Goal: Task Accomplishment & Management: Manage account settings

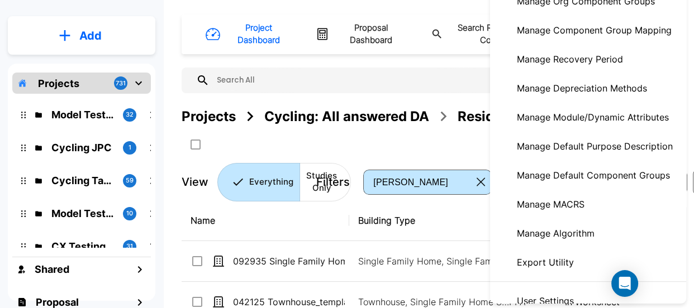
scroll to position [203, 0]
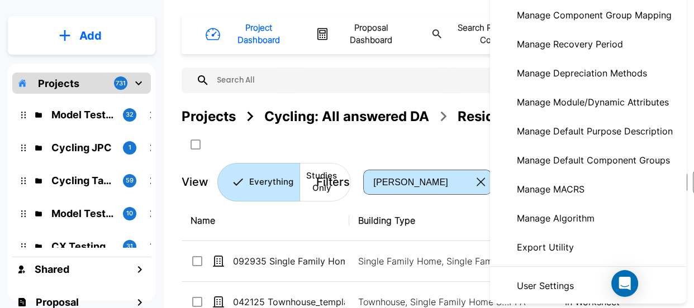
click at [508, 106] on p "Manage Module/Dynamic Attributes" at bounding box center [592, 102] width 161 height 22
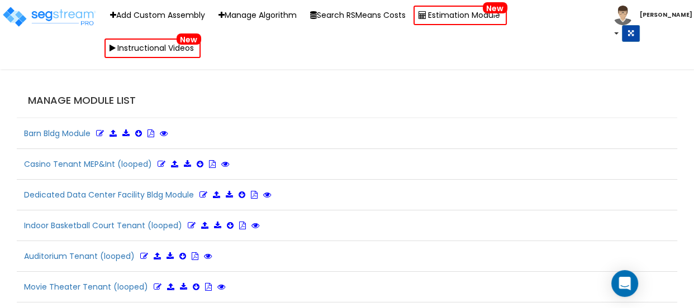
click at [283, 100] on h4 "Manage Module List" at bounding box center [349, 100] width 643 height 11
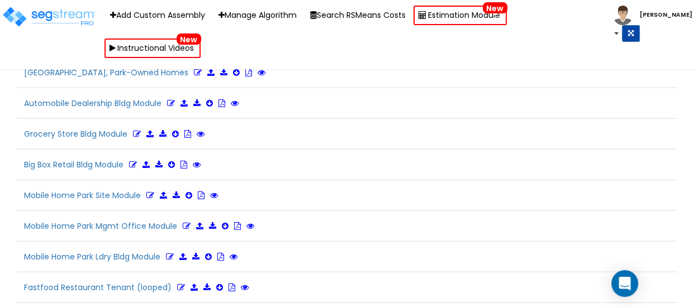
scroll to position [2373, 0]
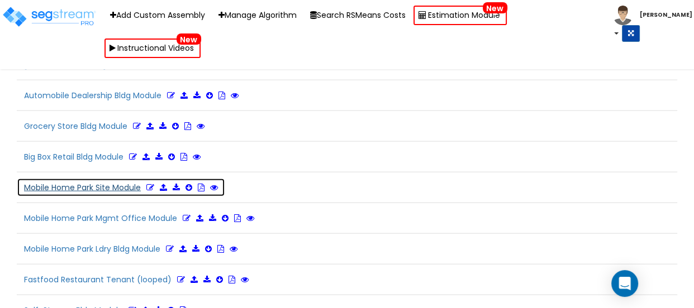
click at [149, 184] on icon at bounding box center [150, 188] width 8 height 8
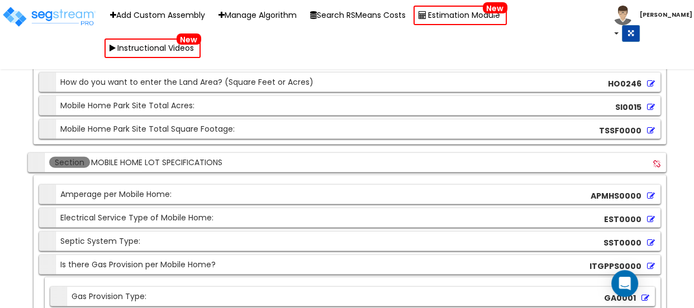
scroll to position [2677, 0]
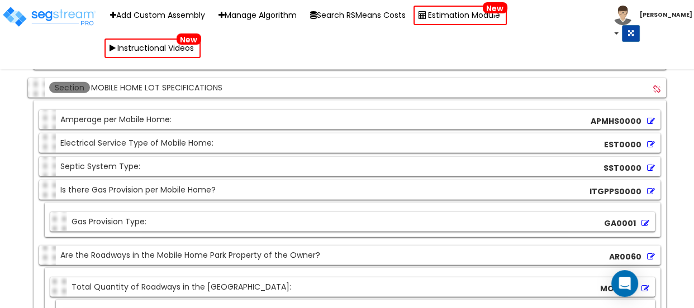
click at [651, 164] on icon at bounding box center [651, 168] width 8 height 8
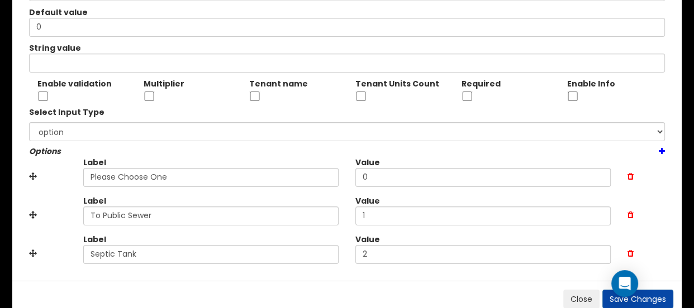
scroll to position [112, 0]
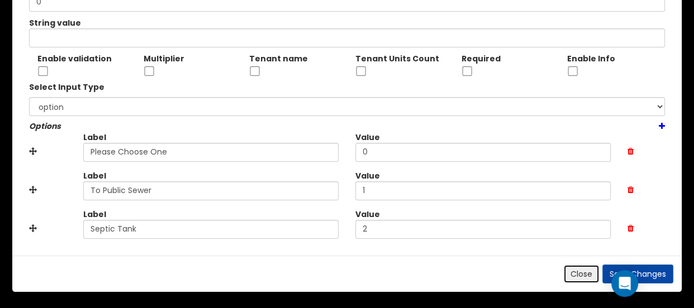
click at [578, 273] on button "Close" at bounding box center [581, 274] width 36 height 19
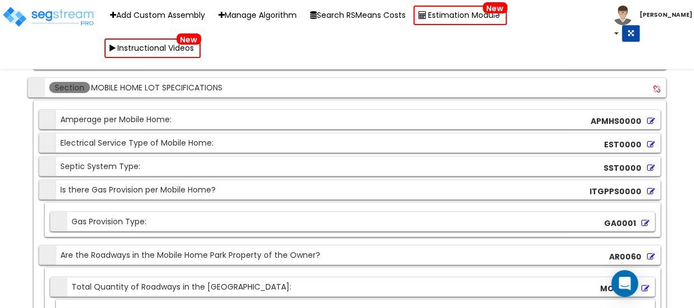
click at [644, 219] on icon at bounding box center [645, 223] width 8 height 8
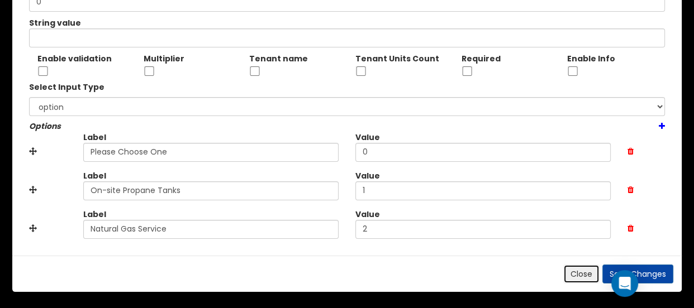
click at [569, 273] on button "Close" at bounding box center [581, 274] width 36 height 19
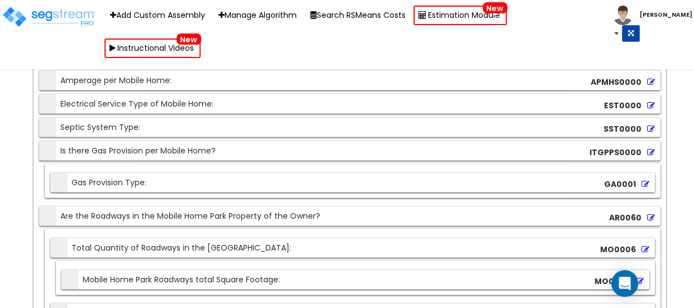
scroll to position [2761, 0]
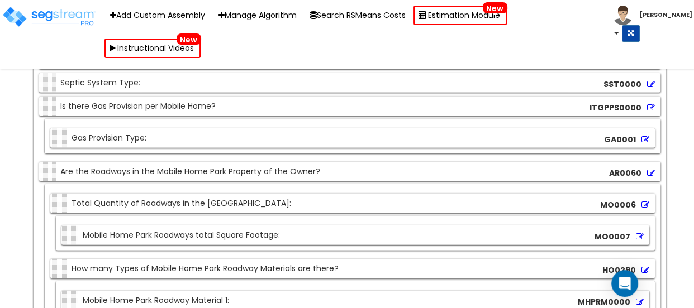
click at [327, 162] on div "Section Are the Roadways in the Mobile Home Park Property of the Owner? AR0060" at bounding box center [349, 172] width 621 height 20
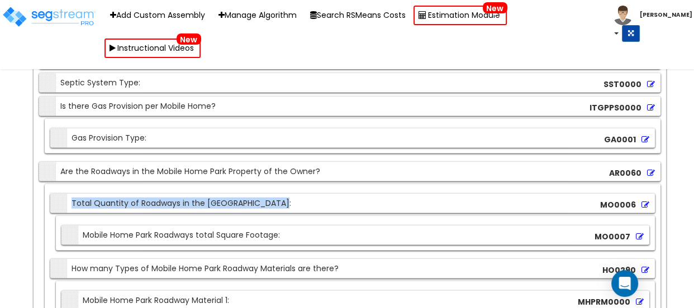
drag, startPoint x: 279, startPoint y: 187, endPoint x: 17, endPoint y: 179, distance: 261.5
copy div "Total Quantity of Roadways in the [GEOGRAPHIC_DATA]:"
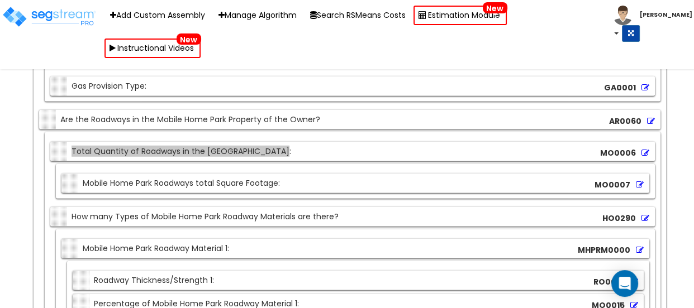
scroll to position [2862, 0]
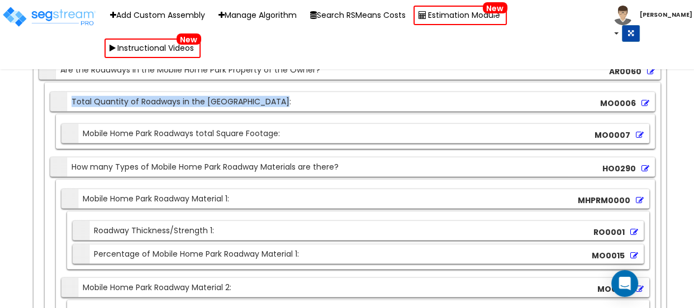
click at [644, 99] on icon at bounding box center [645, 103] width 8 height 8
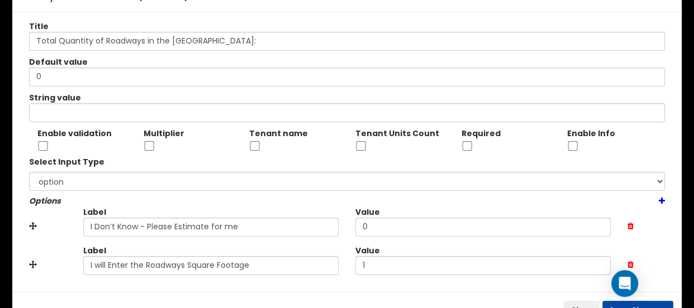
scroll to position [73, 0]
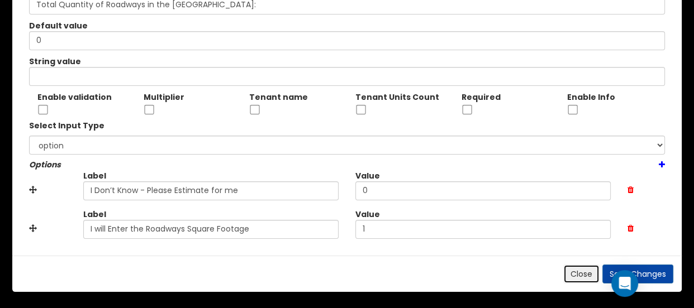
click at [575, 270] on button "Close" at bounding box center [581, 274] width 36 height 19
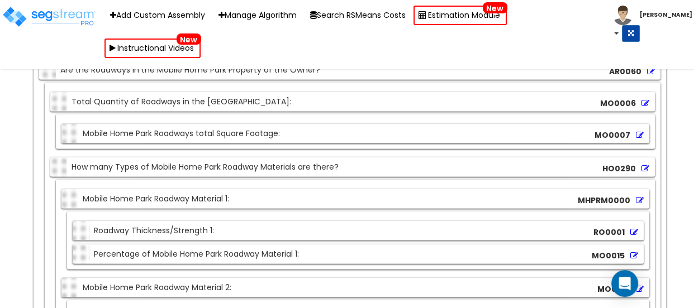
click at [638, 131] on icon at bounding box center [640, 135] width 8 height 8
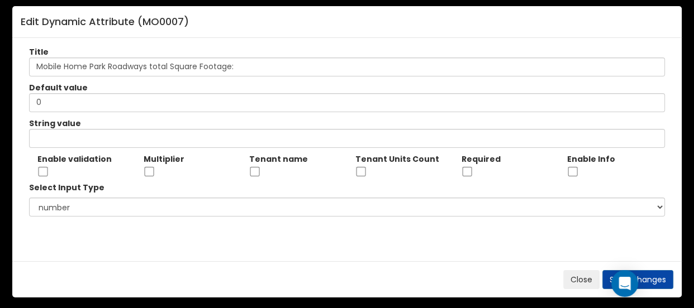
scroll to position [17, 0]
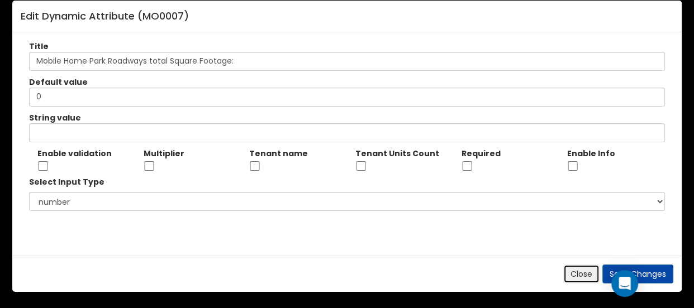
click at [574, 273] on button "Close" at bounding box center [581, 274] width 36 height 19
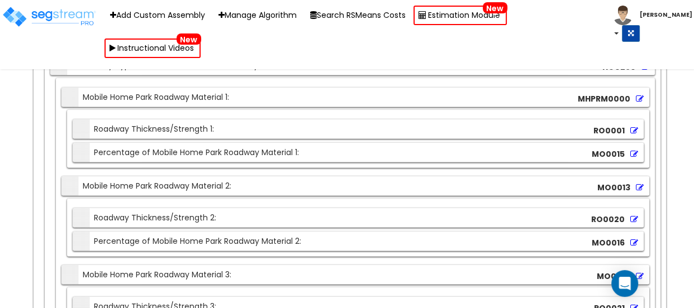
scroll to position [2913, 0]
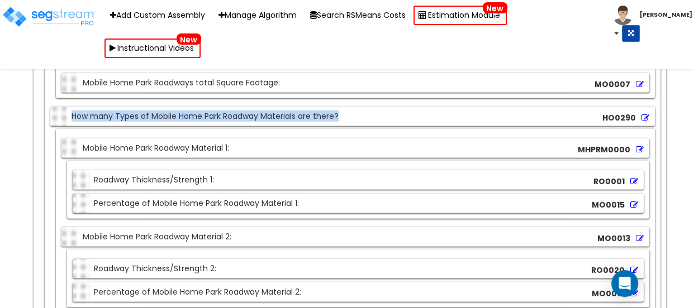
drag, startPoint x: 359, startPoint y: 99, endPoint x: 63, endPoint y: 94, distance: 296.6
click at [63, 107] on div "Section How many Types of Mobile Home Park Roadway Materials are there? HO0290" at bounding box center [352, 117] width 604 height 20
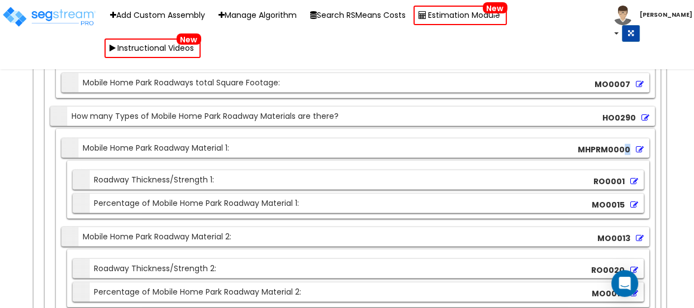
click at [629, 144] on b "MHPRM0000" at bounding box center [603, 149] width 52 height 11
click at [639, 146] on icon at bounding box center [640, 150] width 8 height 8
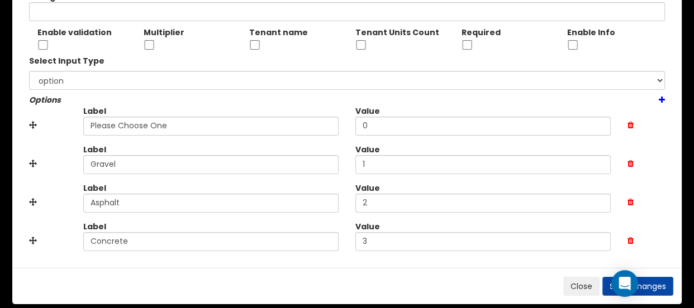
scroll to position [151, 0]
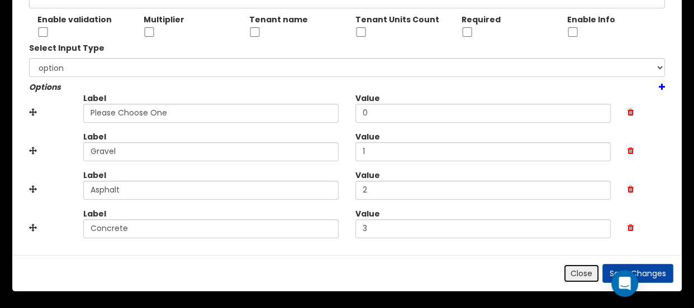
click at [572, 273] on button "Close" at bounding box center [581, 273] width 36 height 19
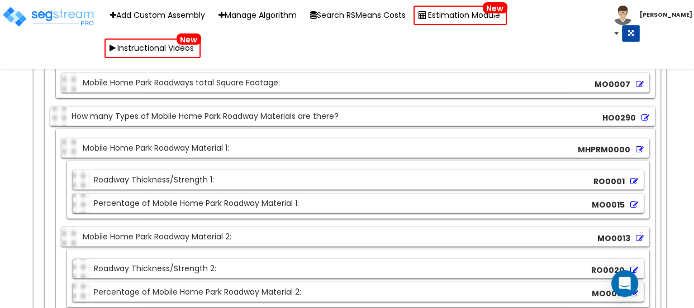
click at [634, 178] on icon at bounding box center [634, 182] width 8 height 8
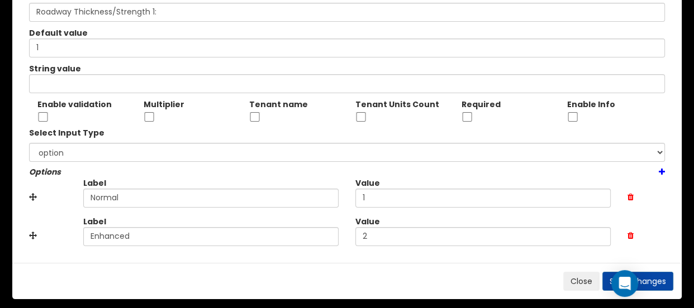
scroll to position [73, 0]
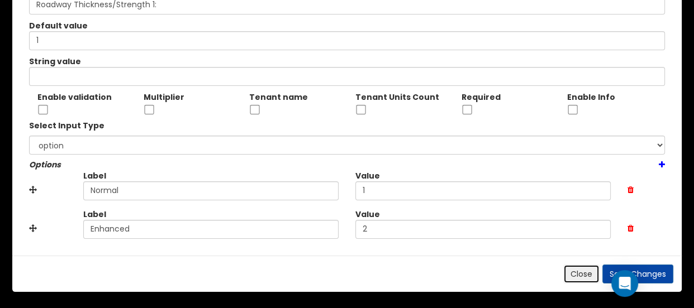
click at [583, 273] on button "Close" at bounding box center [581, 274] width 36 height 19
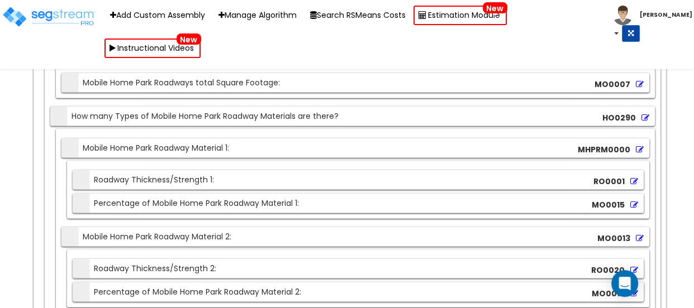
click at [633, 201] on icon at bounding box center [634, 205] width 8 height 8
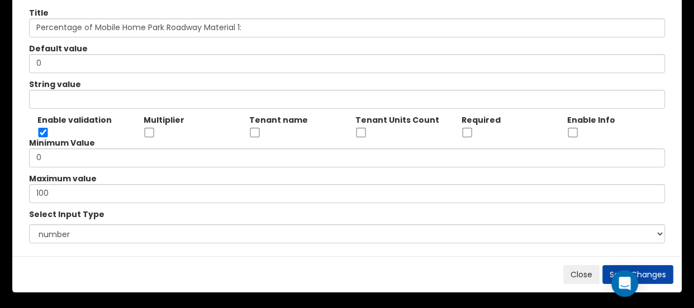
scroll to position [51, 0]
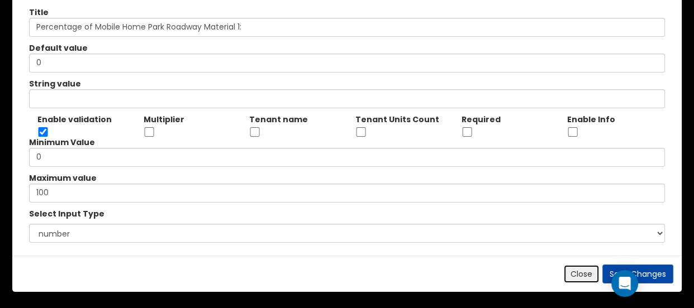
click at [582, 272] on button "Close" at bounding box center [581, 274] width 36 height 19
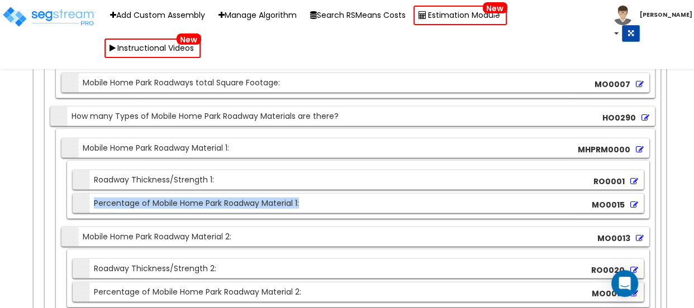
drag, startPoint x: 292, startPoint y: 187, endPoint x: 76, endPoint y: 185, distance: 215.6
click at [76, 194] on div "Section Percentage of Mobile Home Park Roadway Material 1: MO0015" at bounding box center [358, 204] width 571 height 20
copy div "Percentage of Mobile Home Park Roadway Material 1:"
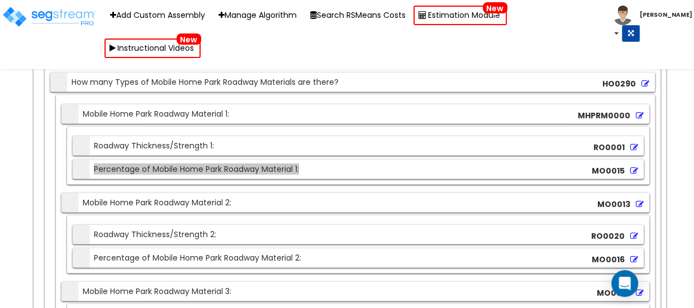
scroll to position [3015, 0]
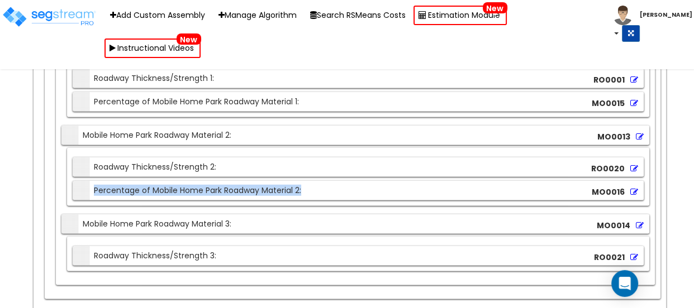
drag, startPoint x: 241, startPoint y: 175, endPoint x: 89, endPoint y: 174, distance: 151.9
click at [89, 181] on div "Section Percentage of Mobile Home Park Roadway Material 2: MO0016" at bounding box center [358, 191] width 571 height 20
copy div "Percentage of Mobile Home Park Roadway Material 2:"
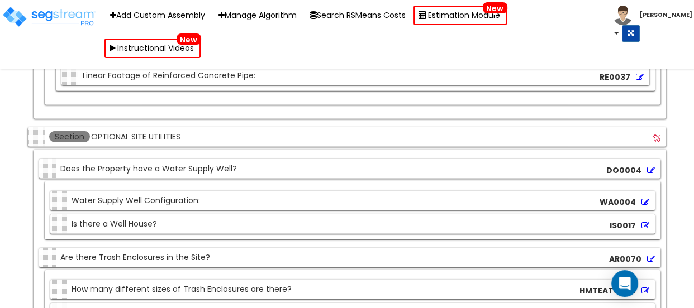
scroll to position [14580, 0]
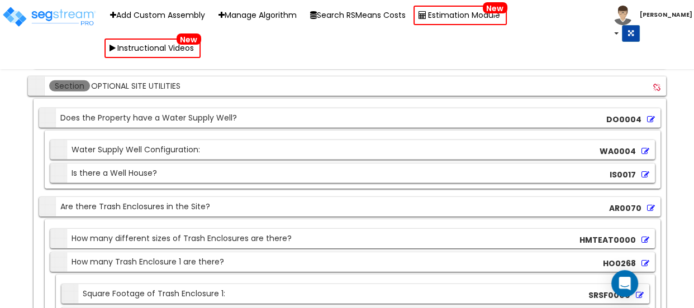
click at [643, 147] on icon at bounding box center [645, 151] width 8 height 8
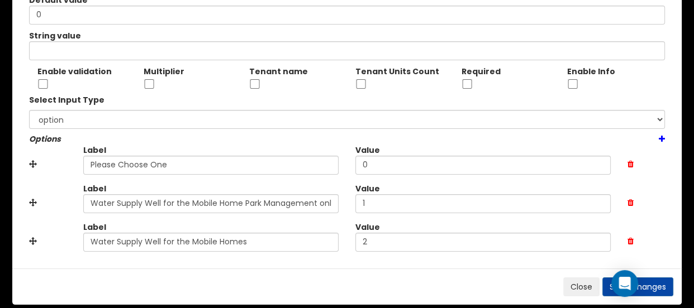
scroll to position [112, 0]
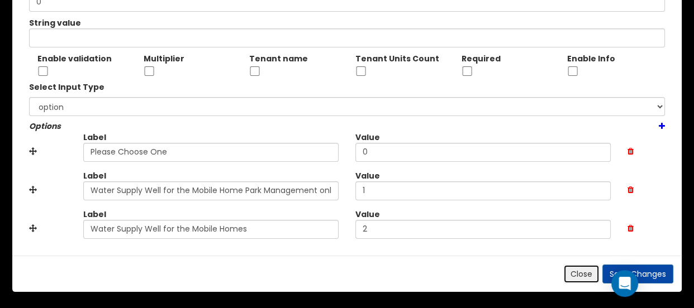
click at [577, 271] on button "Close" at bounding box center [581, 274] width 36 height 19
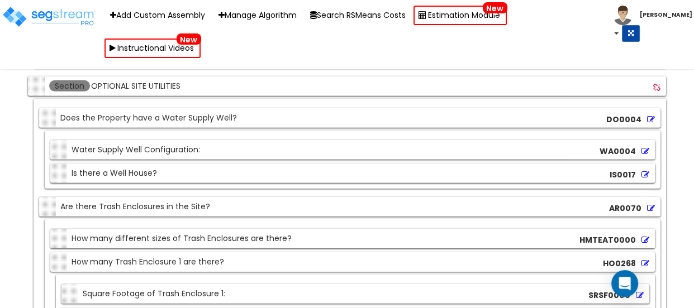
scroll to position [2629, 0]
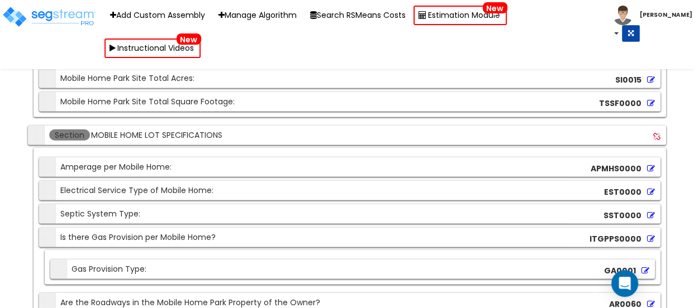
click at [648, 165] on icon at bounding box center [651, 169] width 8 height 8
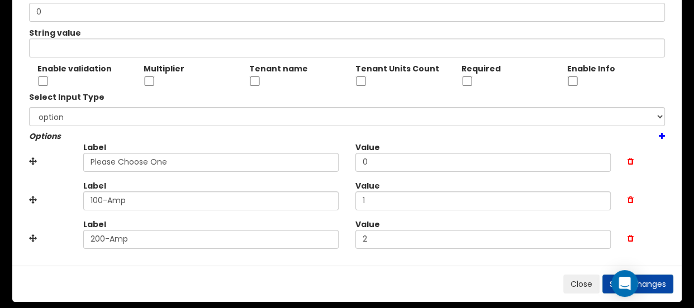
scroll to position [112, 0]
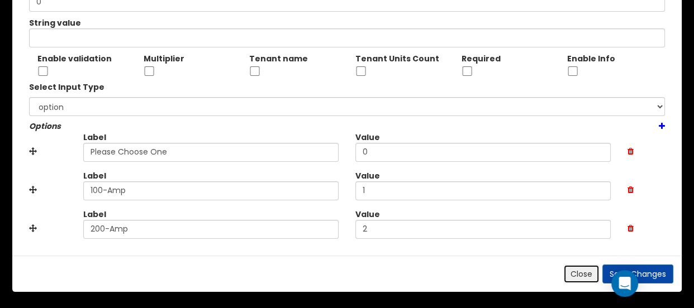
click at [577, 271] on button "Close" at bounding box center [581, 274] width 36 height 19
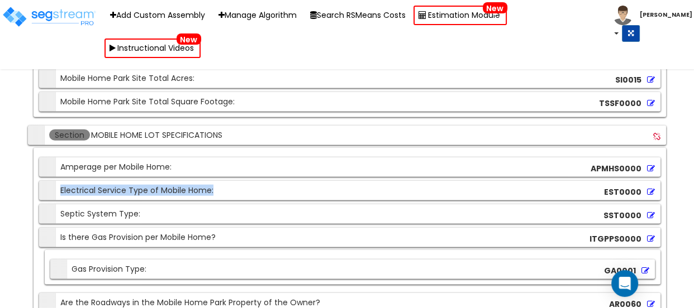
drag, startPoint x: 185, startPoint y: 174, endPoint x: 31, endPoint y: 173, distance: 154.1
copy div "Electrical Service Type of Mobile Home:"
click at [649, 188] on icon at bounding box center [651, 192] width 8 height 8
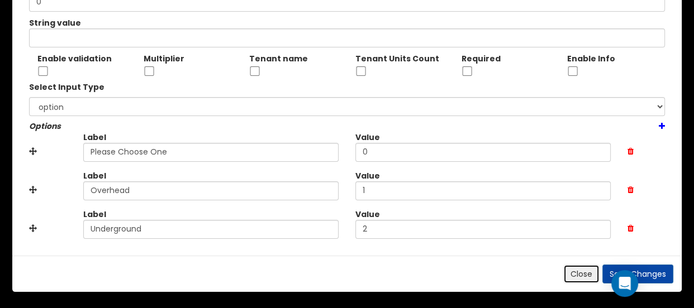
click at [577, 269] on button "Close" at bounding box center [581, 274] width 36 height 19
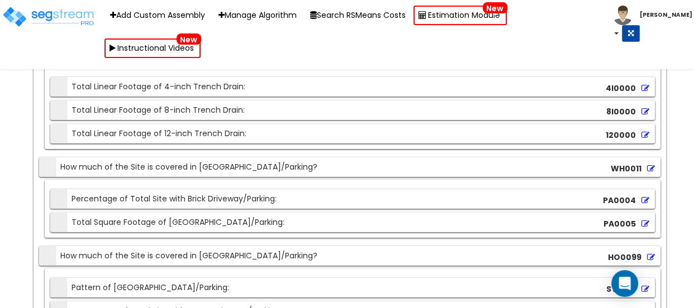
scroll to position [3813, 0]
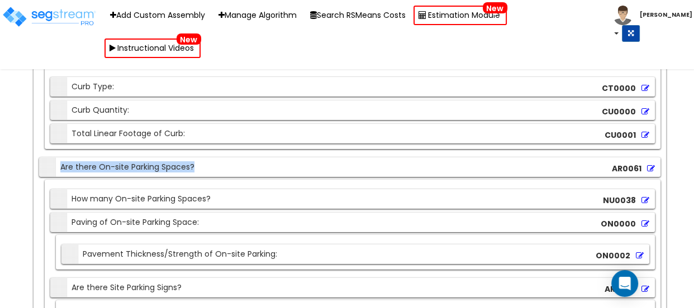
drag, startPoint x: 214, startPoint y: 149, endPoint x: 33, endPoint y: 150, distance: 181.0
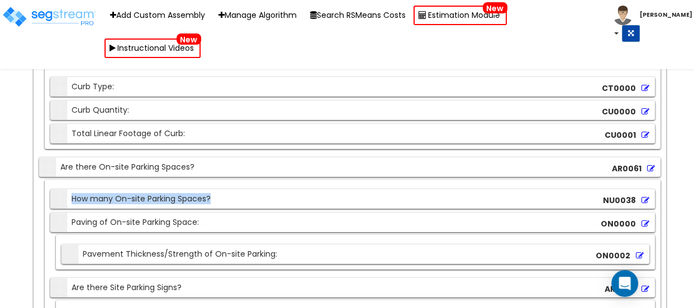
drag, startPoint x: 227, startPoint y: 181, endPoint x: 28, endPoint y: 176, distance: 198.9
copy div "How many On-site Parking Spaces?"
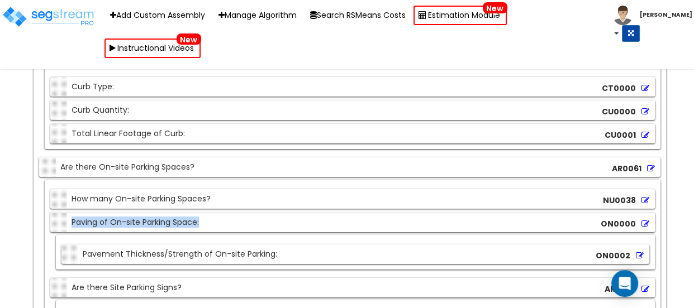
drag, startPoint x: 217, startPoint y: 211, endPoint x: 56, endPoint y: 211, distance: 161.4
click at [57, 213] on div "Section Paving of On-site Parking Space: ON0000" at bounding box center [352, 223] width 604 height 20
copy div "Paving of On-site Parking Space:"
click at [645, 220] on icon at bounding box center [645, 224] width 8 height 8
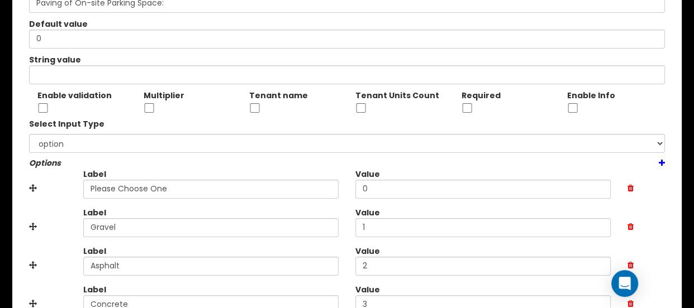
scroll to position [151, 0]
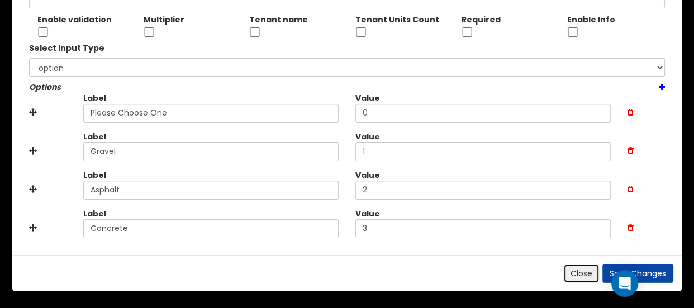
click at [575, 268] on button "Close" at bounding box center [581, 273] width 36 height 19
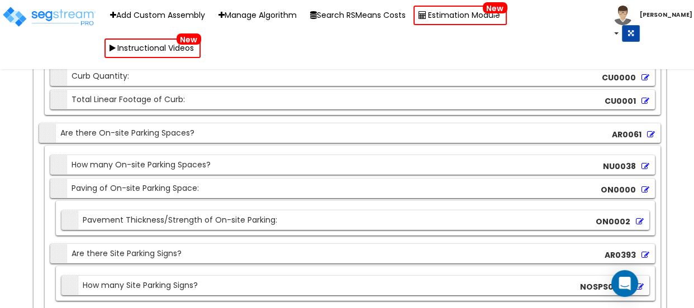
scroll to position [3864, 0]
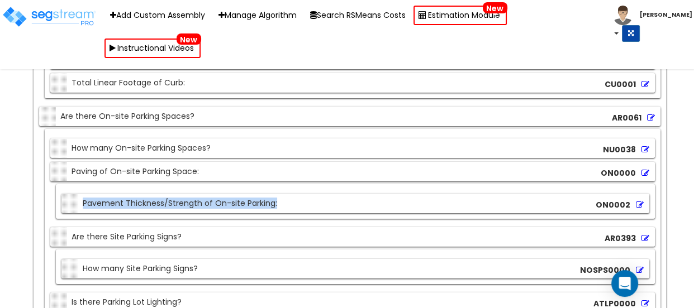
drag, startPoint x: 284, startPoint y: 192, endPoint x: 57, endPoint y: 194, distance: 227.3
click at [57, 194] on div "Section Pavement Thickness/Strength of On-site Parking: ON0002" at bounding box center [355, 201] width 599 height 35
click at [210, 162] on div "Section Paving of On-site Parking Space: ON0000" at bounding box center [352, 172] width 604 height 20
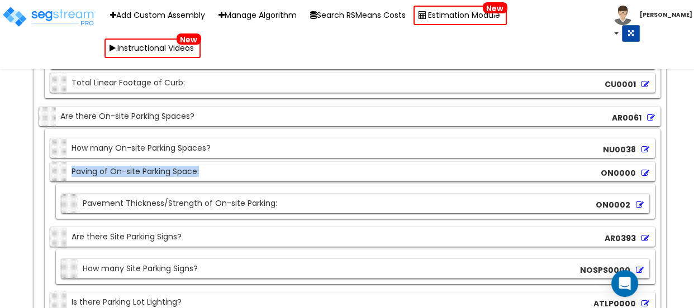
drag, startPoint x: 217, startPoint y: 154, endPoint x: 43, endPoint y: 159, distance: 174.3
copy div "Paving of On-site Parking Space:"
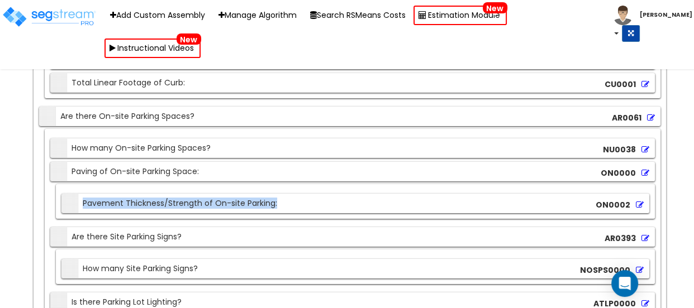
drag, startPoint x: 289, startPoint y: 190, endPoint x: 36, endPoint y: 187, distance: 252.5
copy div "Pavement Thickness/Strength of On-site Parking:"
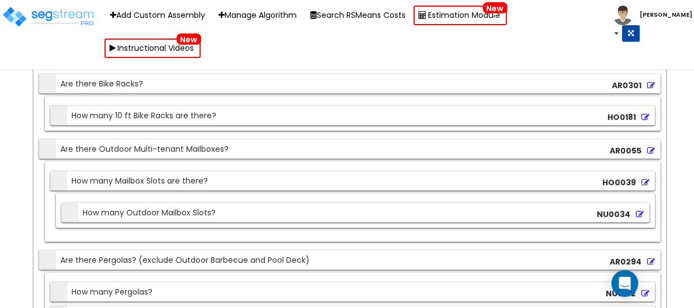
scroll to position [9625, 0]
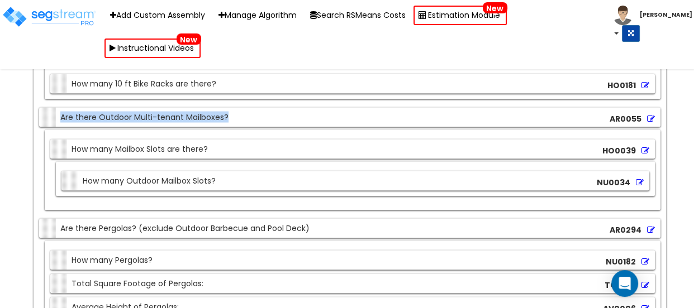
drag, startPoint x: 198, startPoint y: 101, endPoint x: -6, endPoint y: 98, distance: 203.9
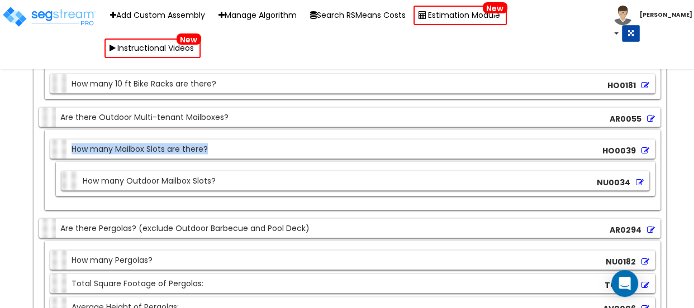
drag, startPoint x: 219, startPoint y: 130, endPoint x: 17, endPoint y: 121, distance: 202.4
copy div "How many Mailbox Slots are there?"
click at [645, 147] on icon at bounding box center [645, 151] width 8 height 8
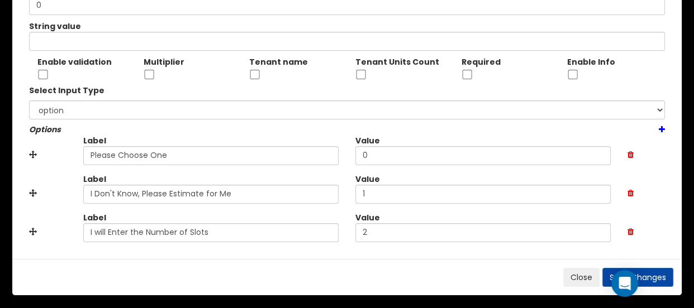
scroll to position [112, 0]
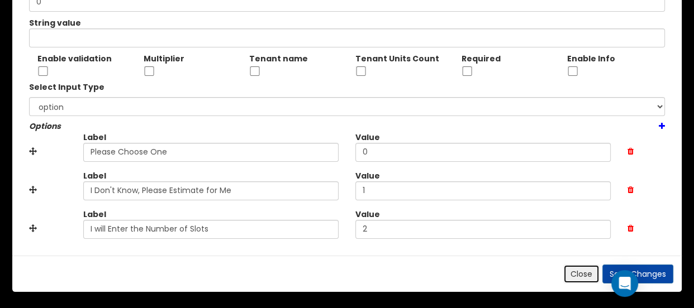
click at [580, 270] on button "Close" at bounding box center [581, 274] width 36 height 19
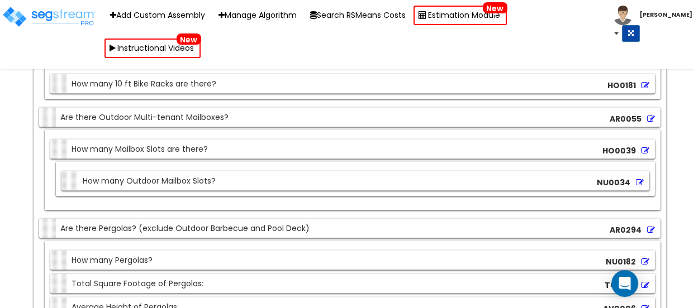
click at [643, 174] on div "NU0034" at bounding box center [620, 182] width 52 height 17
click at [638, 179] on icon at bounding box center [640, 183] width 8 height 8
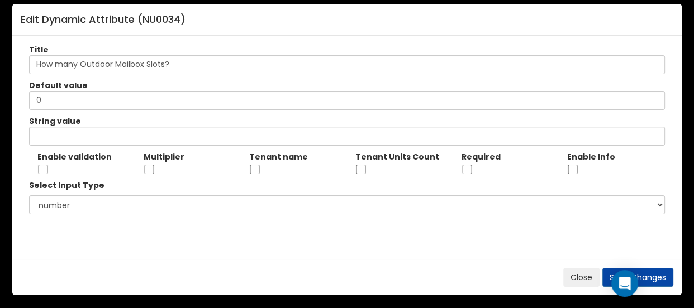
scroll to position [17, 0]
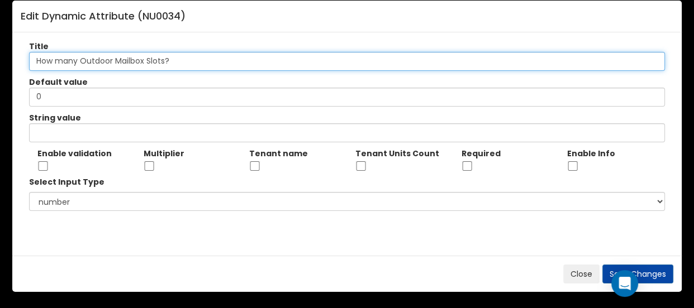
drag, startPoint x: 206, startPoint y: 56, endPoint x: -174, endPoint y: 40, distance: 380.1
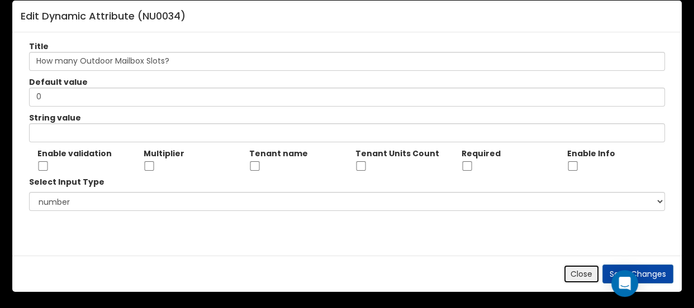
click at [591, 273] on button "Close" at bounding box center [581, 274] width 36 height 19
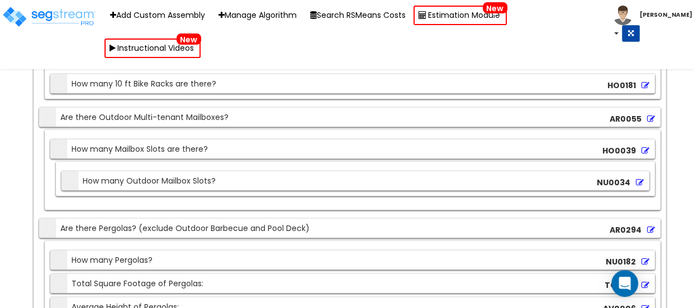
click at [646, 147] on icon at bounding box center [645, 151] width 8 height 8
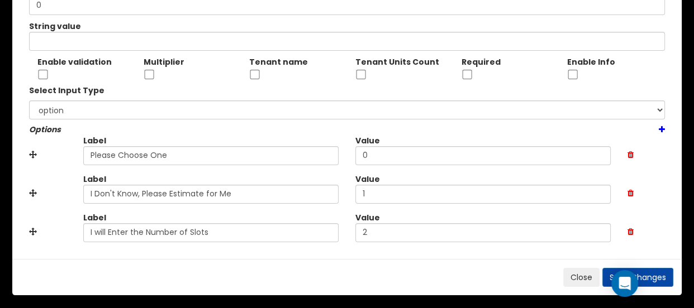
scroll to position [112, 0]
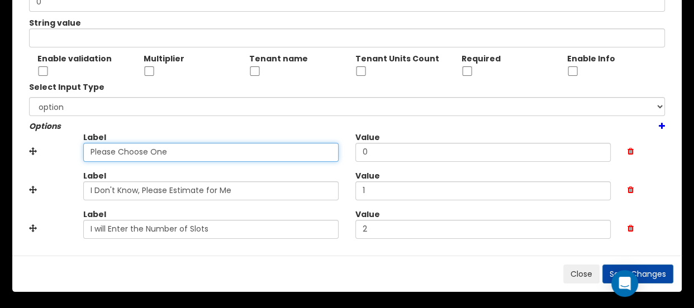
drag, startPoint x: 194, startPoint y: 159, endPoint x: -47, endPoint y: 152, distance: 241.9
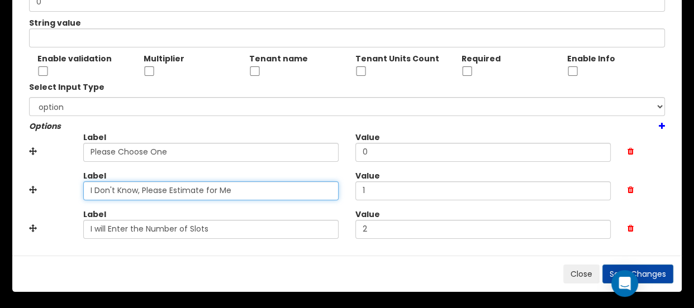
drag, startPoint x: 16, startPoint y: 190, endPoint x: -45, endPoint y: 190, distance: 60.9
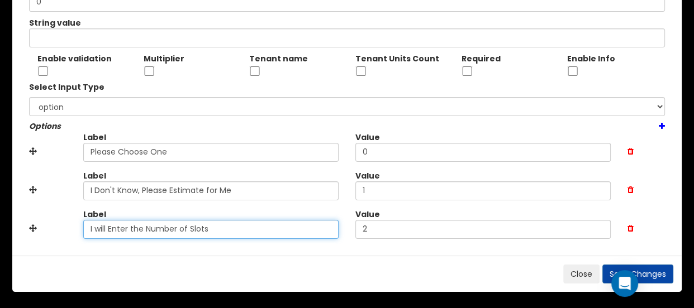
drag, startPoint x: 105, startPoint y: 223, endPoint x: -25, endPoint y: 222, distance: 130.1
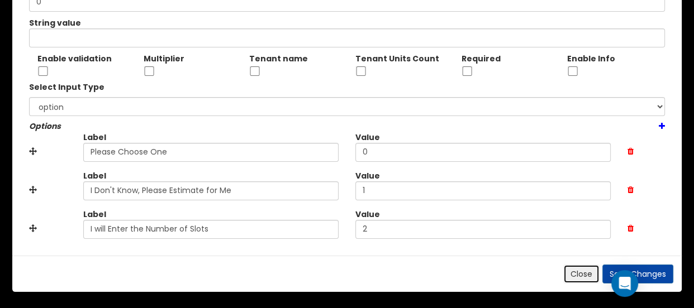
click at [581, 276] on button "Close" at bounding box center [581, 274] width 36 height 19
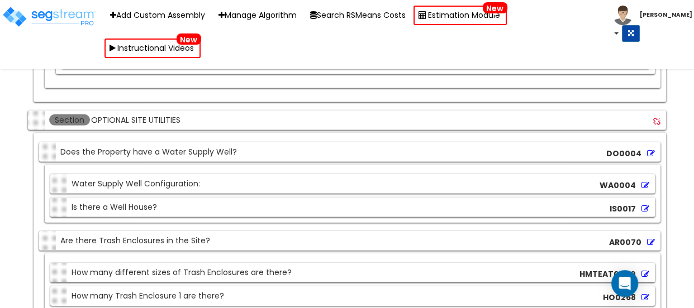
scroll to position [14495, 0]
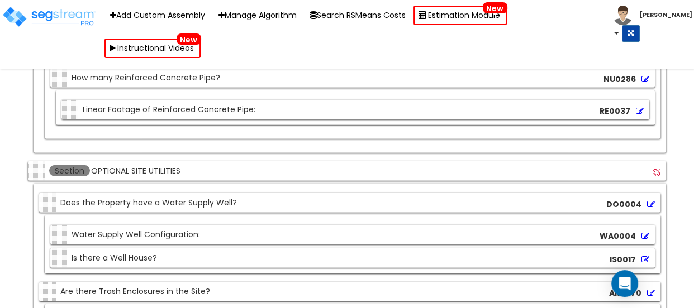
click at [140, 165] on input "OPTIONAL SITE UTILITIES" at bounding box center [167, 171] width 154 height 12
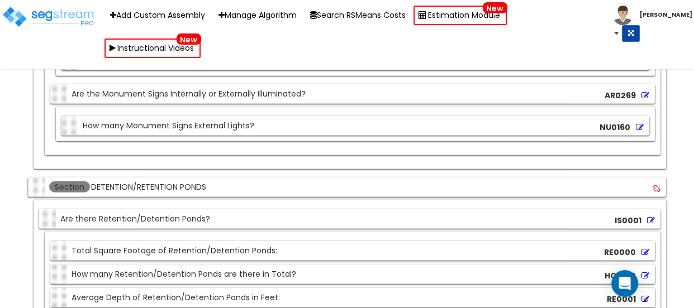
scroll to position [14038, 0]
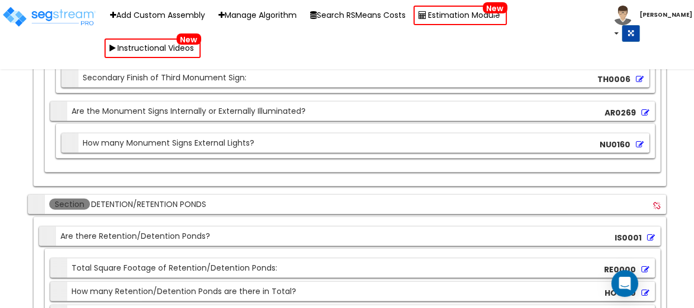
click at [115, 198] on input "DETENTION/RETENTION PONDS" at bounding box center [167, 204] width 154 height 12
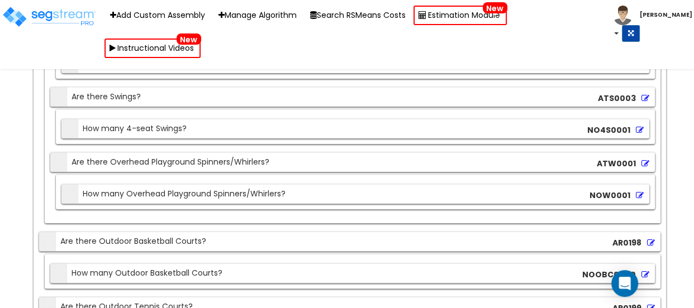
scroll to position [12769, 0]
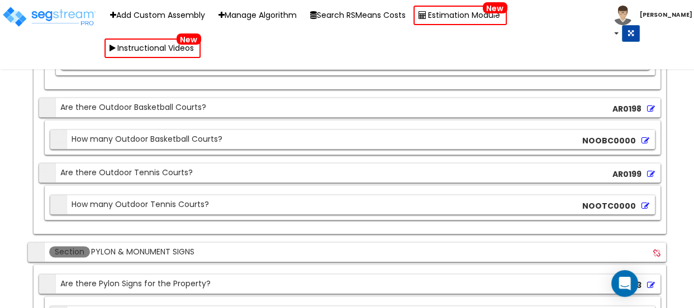
click at [130, 246] on input "PYLON & MONUMENT SIGNS" at bounding box center [167, 252] width 154 height 12
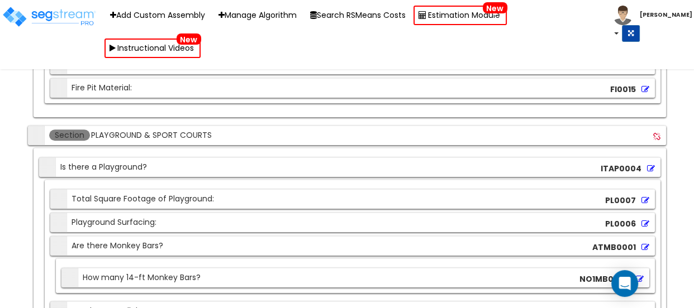
scroll to position [12159, 0]
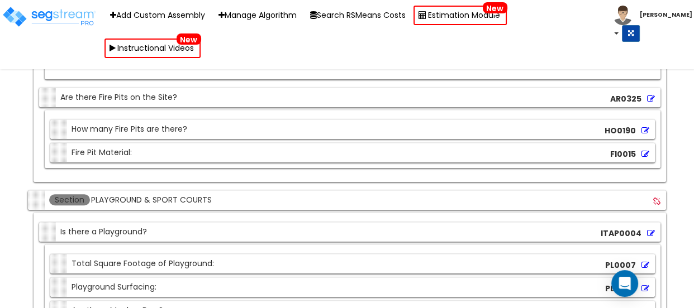
click at [130, 190] on div "Section PLAYGROUND & SPORT COURTS" at bounding box center [137, 200] width 213 height 20
click at [127, 194] on input "PLAYGROUND & SPORT COURTS" at bounding box center [167, 200] width 154 height 12
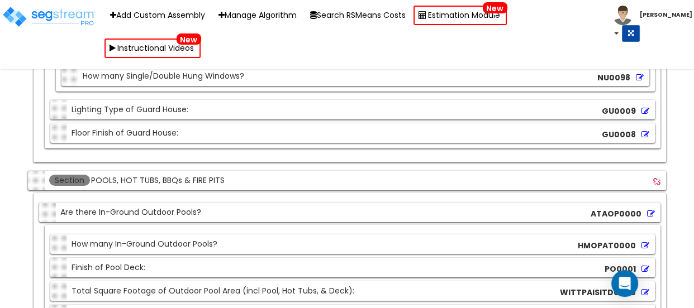
scroll to position [11042, 0]
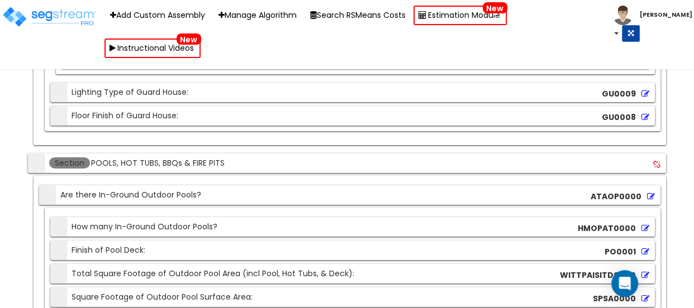
click at [131, 157] on input "POOLS, HOT TUBS, BBQs & FIRE PITS" at bounding box center [167, 163] width 154 height 12
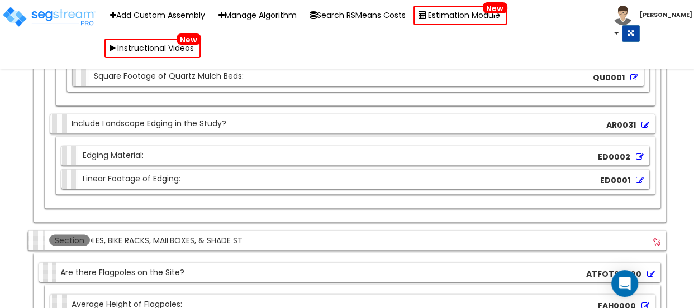
scroll to position [9316, 0]
click at [147, 235] on input "FLAGPOLES, BIKE RACKS, MAILBOXES, & SHADE STRUCTURES" at bounding box center [167, 241] width 154 height 12
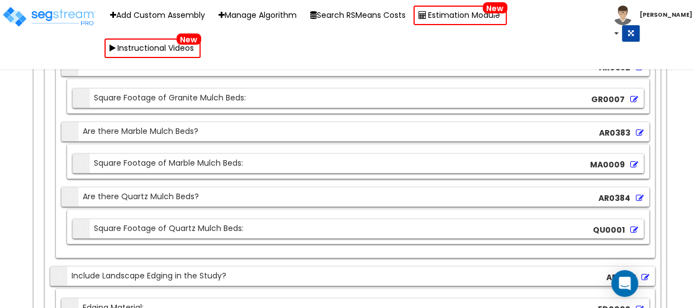
scroll to position [9215, 0]
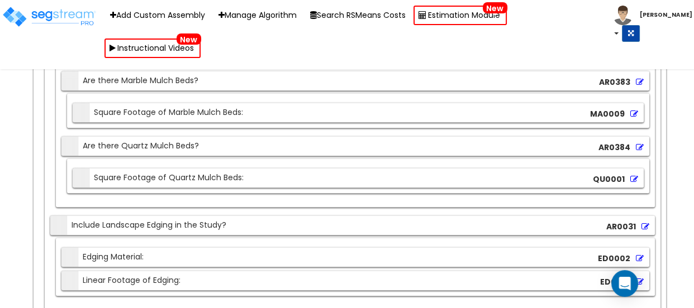
click at [61, 216] on div at bounding box center [58, 226] width 17 height 20
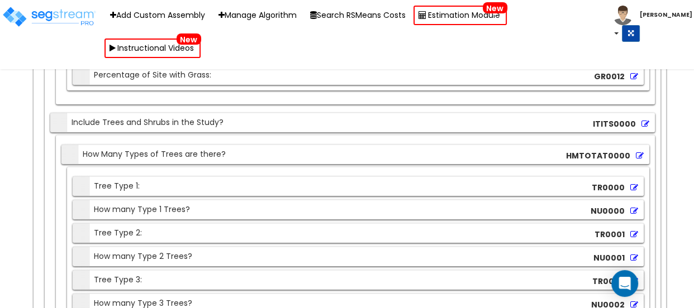
scroll to position [8453, 0]
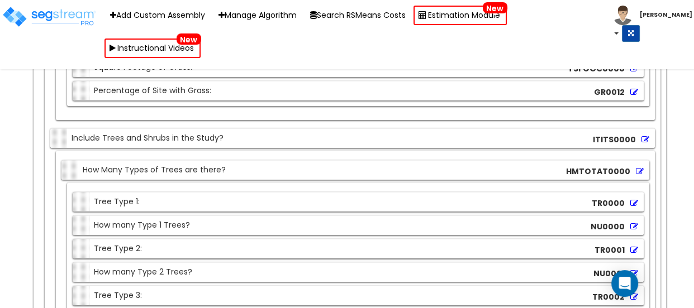
click at [86, 160] on div "Section How Many Types of Trees are there?" at bounding box center [144, 170] width 161 height 20
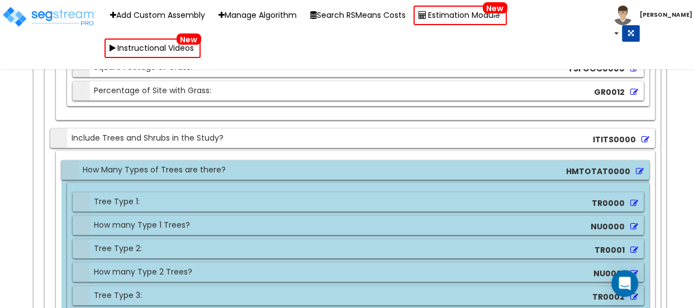
click at [73, 160] on div at bounding box center [69, 170] width 17 height 20
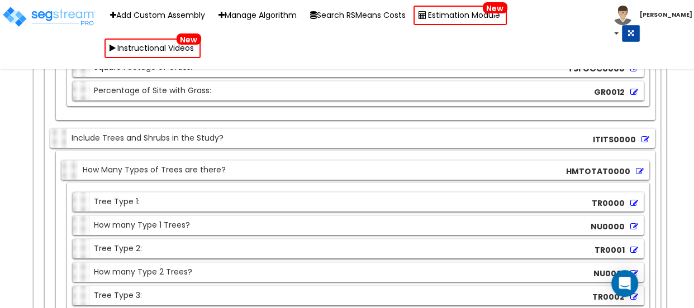
click at [59, 128] on div at bounding box center [58, 138] width 17 height 20
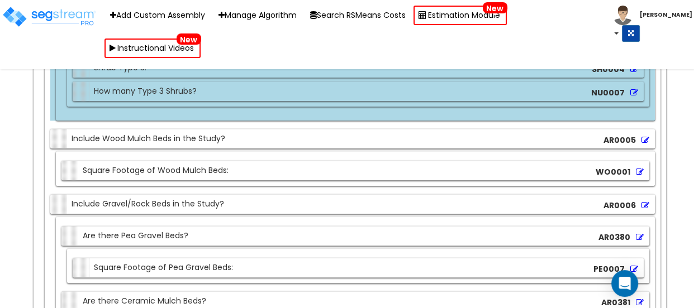
scroll to position [8859, 0]
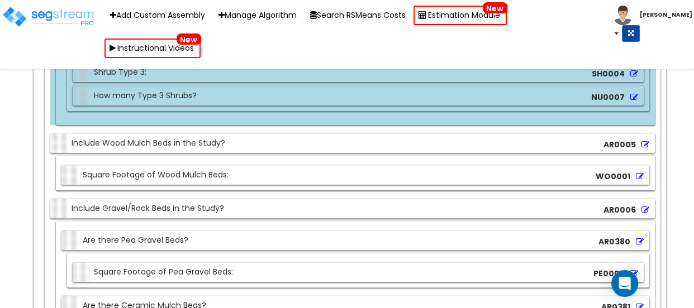
click at [60, 133] on div at bounding box center [58, 143] width 17 height 20
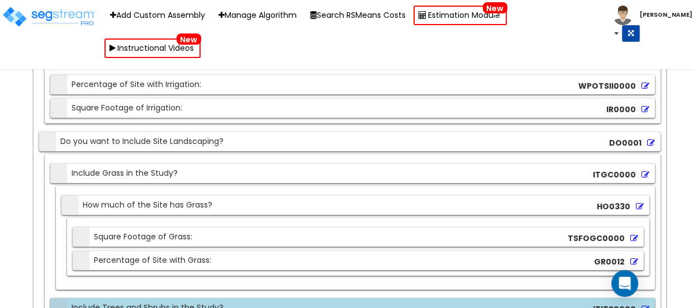
scroll to position [8301, 0]
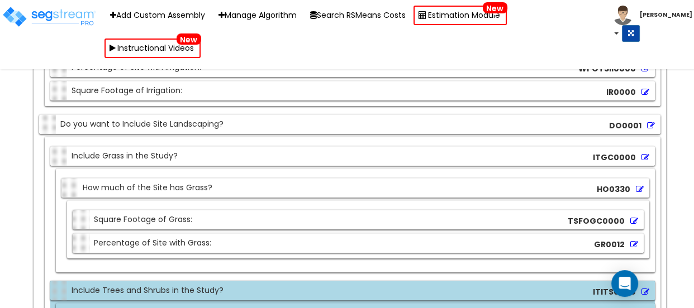
click at [50, 114] on div at bounding box center [47, 124] width 17 height 20
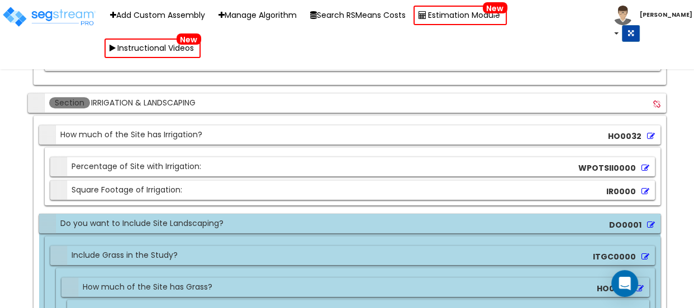
scroll to position [8199, 0]
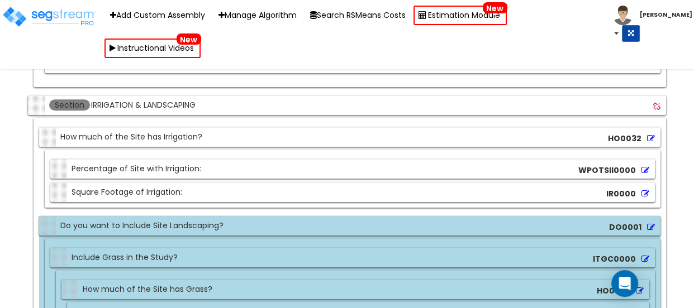
click at [49, 216] on div at bounding box center [47, 226] width 17 height 20
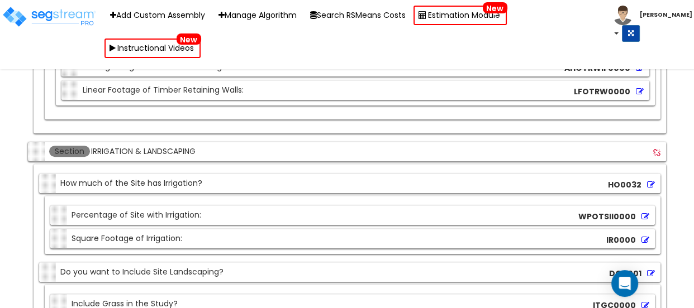
scroll to position [8149, 0]
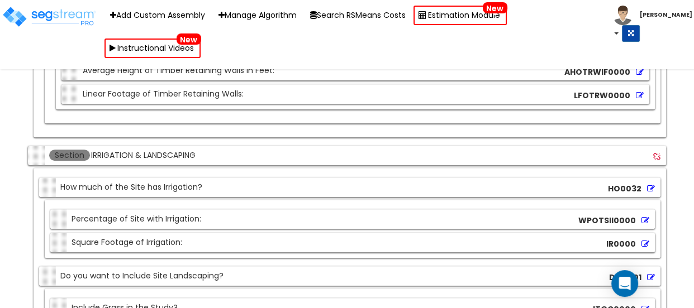
click at [136, 266] on div "Section Do you want to Include Site Landscaping?" at bounding box center [133, 276] width 182 height 20
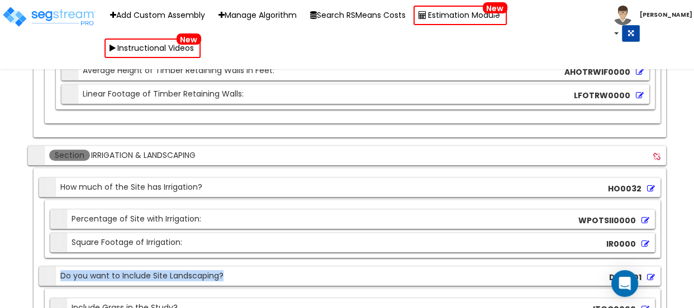
click at [135, 266] on div "Section Do you want to Include Site Landscaping?" at bounding box center [133, 276] width 182 height 20
click at [126, 149] on input "IRRIGATION & LANDSCAPING" at bounding box center [167, 155] width 154 height 12
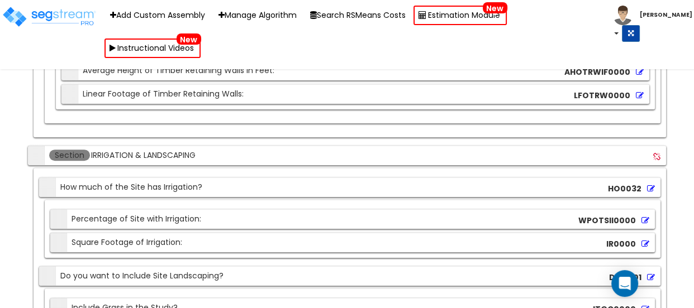
click at [126, 149] on input "IRRIGATION & LANDSCAPING" at bounding box center [167, 155] width 154 height 12
drag, startPoint x: 63, startPoint y: 173, endPoint x: 261, endPoint y: 168, distance: 198.3
click at [261, 178] on div "Section How much of the Site has Irrigation? HO0032" at bounding box center [349, 188] width 621 height 20
copy div "ow much of the Site has Irrigation?"
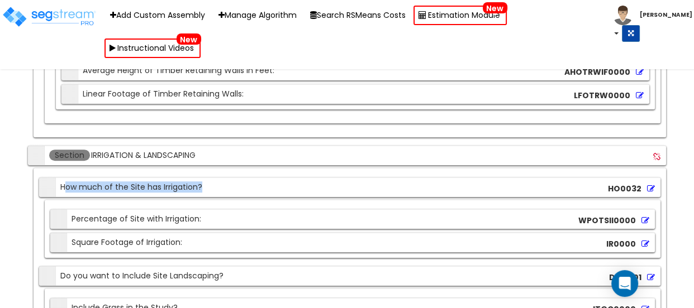
click at [122, 149] on input "IRRIGATION & LANDSCAPING" at bounding box center [167, 155] width 154 height 12
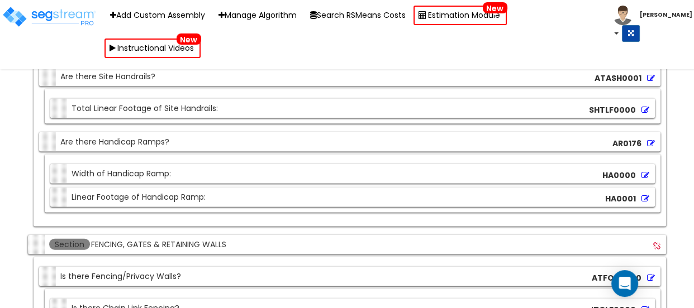
scroll to position [6066, 0]
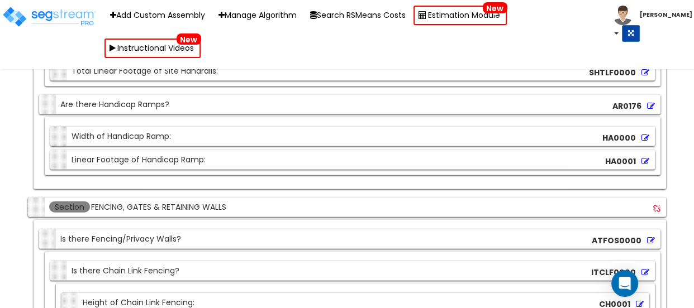
click at [130, 201] on input "FENCING, GATES & RETAINING WALLS" at bounding box center [167, 207] width 154 height 12
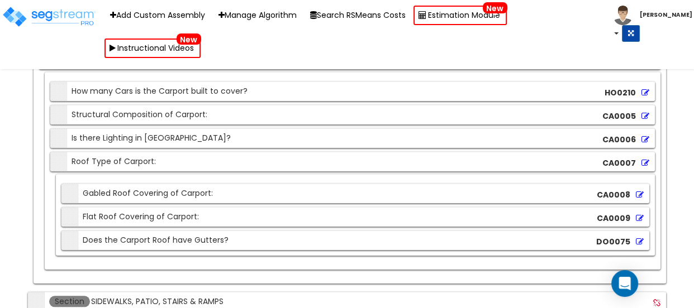
scroll to position [4798, 0]
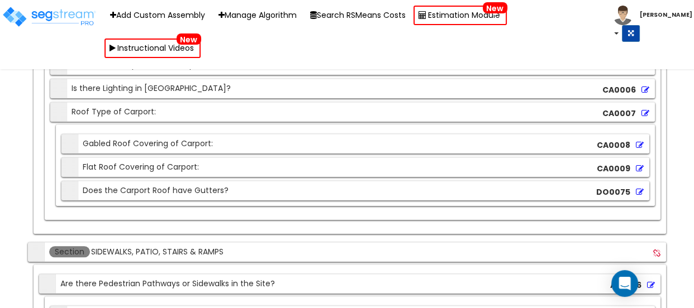
click at [116, 246] on input "SIDEWALKS, PATIO, STAIRS & RAMPS" at bounding box center [167, 252] width 154 height 12
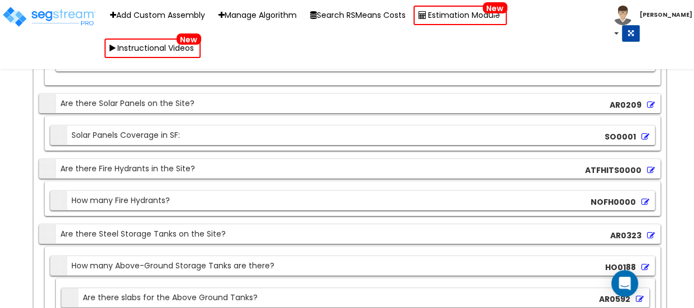
scroll to position [4608, 0]
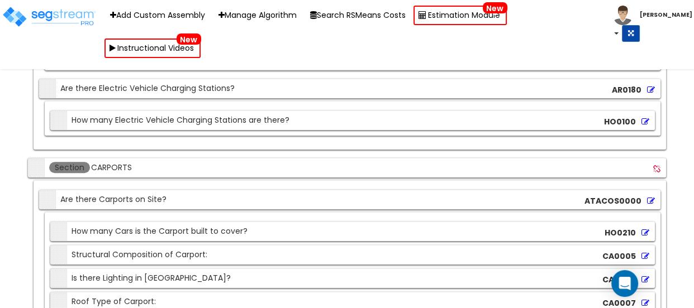
click at [105, 161] on input "CARPORTS" at bounding box center [167, 167] width 154 height 12
click at [103, 161] on input "CARPORTS" at bounding box center [167, 167] width 154 height 12
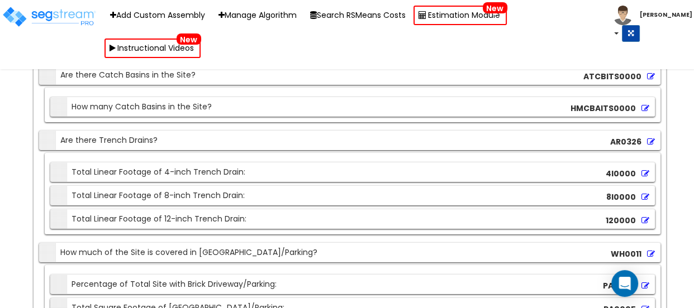
scroll to position [3541, 0]
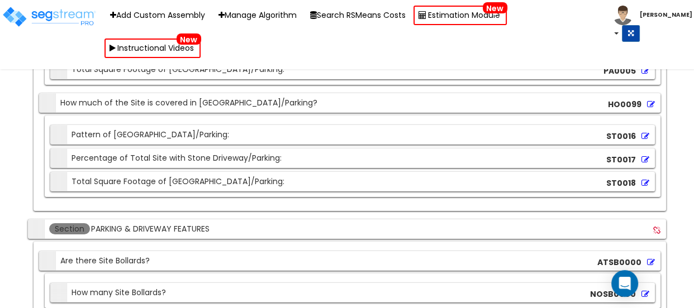
click at [157, 223] on input "PARKING & DRIVEWAY FEATURES" at bounding box center [167, 229] width 154 height 12
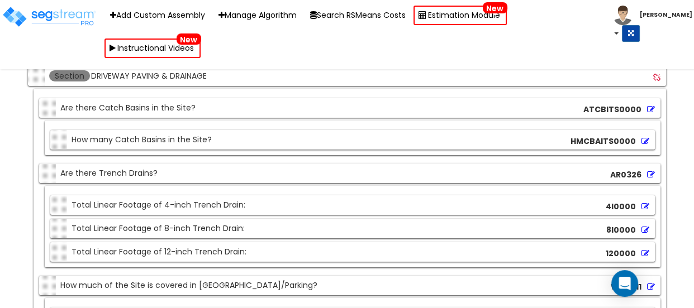
scroll to position [3186, 0]
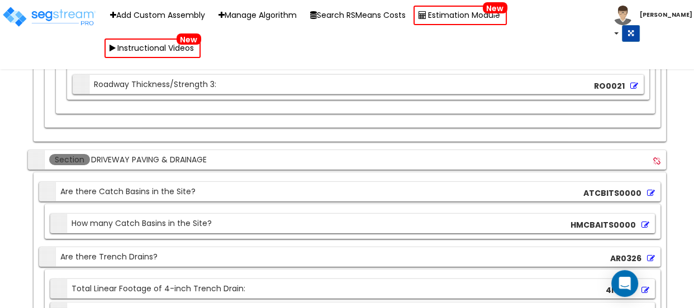
click at [154, 154] on input "DRIVEWAY PAVING & DRAINAGE" at bounding box center [167, 160] width 154 height 12
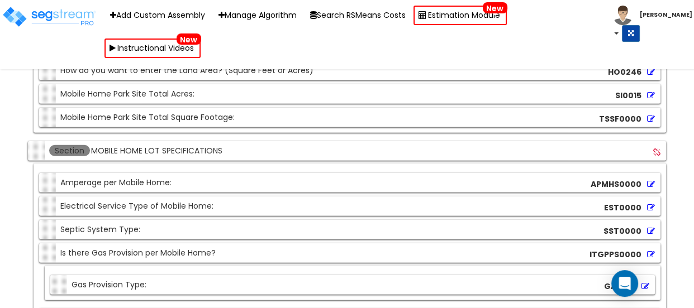
scroll to position [2577, 0]
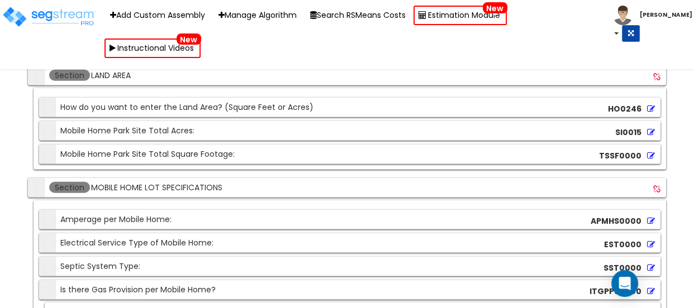
click at [154, 182] on input "MOBILE HOME LOT SPECIFICATIONS" at bounding box center [167, 188] width 154 height 12
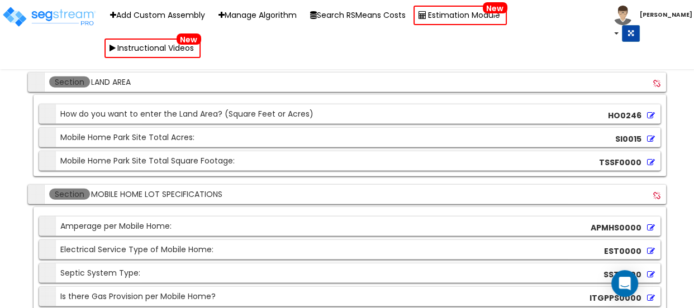
scroll to position [2526, 0]
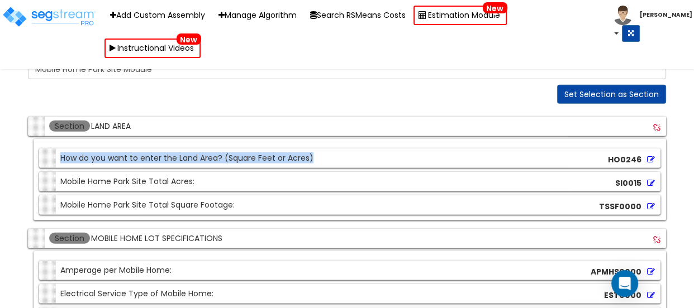
drag, startPoint x: 263, startPoint y: 145, endPoint x: -50, endPoint y: 141, distance: 313.3
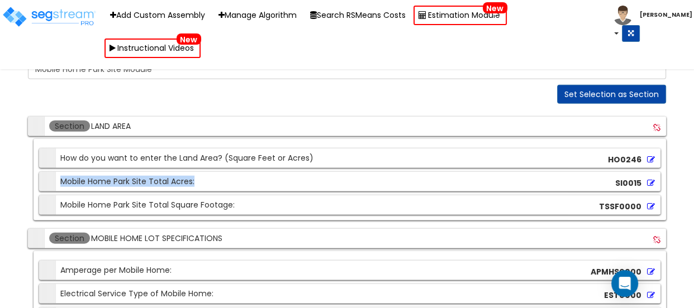
drag, startPoint x: 185, startPoint y: 163, endPoint x: 43, endPoint y: 164, distance: 142.4
click at [43, 172] on div "Section Mobile Home Park Site Total Acres: SI0015" at bounding box center [349, 182] width 621 height 20
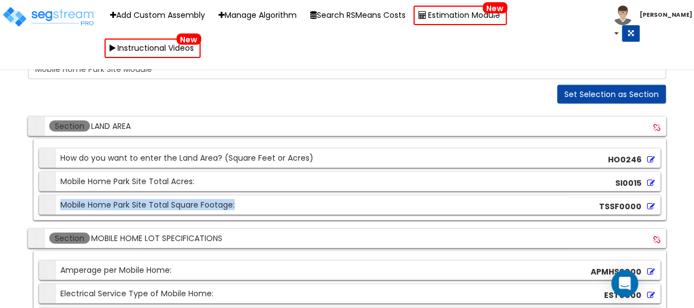
drag, startPoint x: 246, startPoint y: 189, endPoint x: -40, endPoint y: 189, distance: 286.0
click at [116, 120] on input "LAND AREA" at bounding box center [167, 126] width 154 height 12
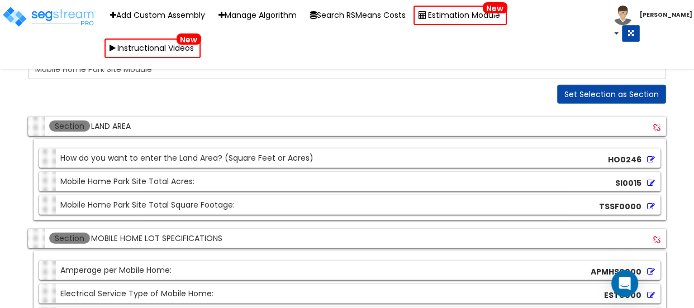
click at [116, 120] on input "LAND AREA" at bounding box center [167, 126] width 154 height 12
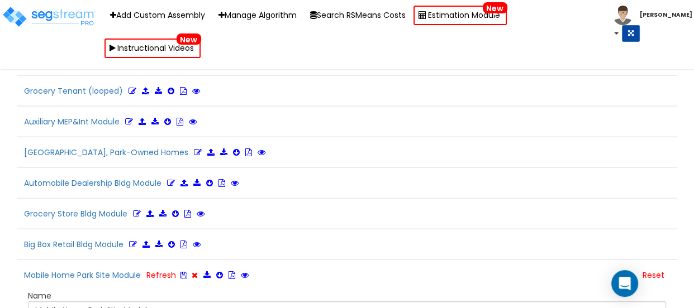
scroll to position [2273, 0]
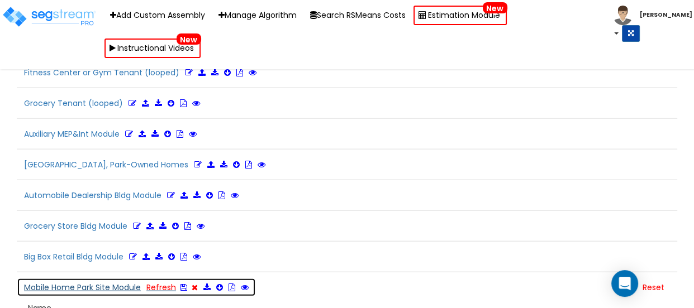
click at [92, 278] on button "Mobile Home Park Site Module Refresh" at bounding box center [136, 287] width 239 height 19
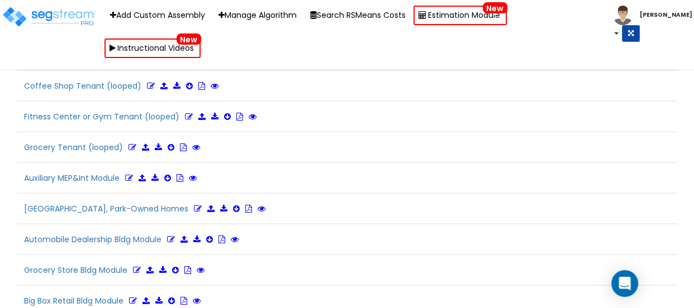
scroll to position [2267, 0]
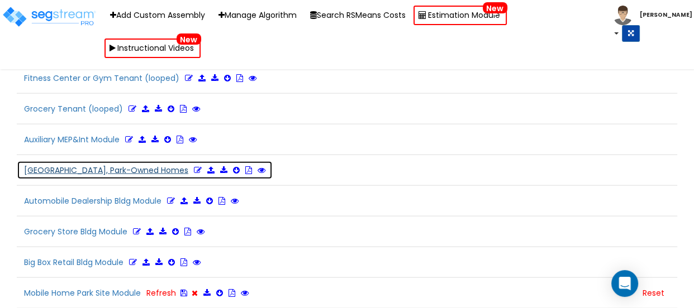
click at [194, 166] on icon at bounding box center [198, 170] width 8 height 8
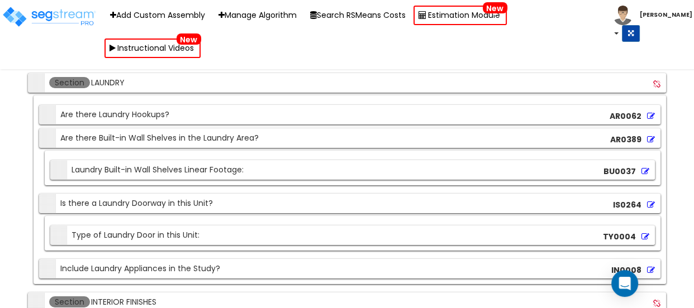
scroll to position [3646, 0]
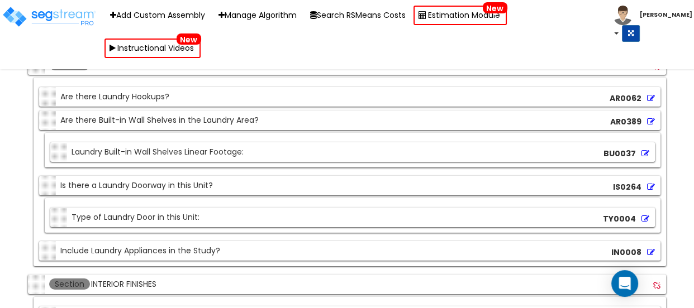
click at [91, 111] on div "Section Are there Built-in Wall Shelves in the Laundry Area?" at bounding box center [150, 121] width 217 height 20
click at [99, 142] on div "Section Laundry Built-in Wall Shelves Linear Footage:" at bounding box center [148, 152] width 190 height 20
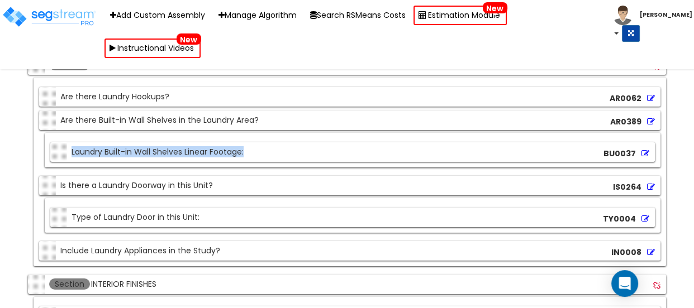
click at [99, 142] on div "Section Laundry Built-in Wall Shelves Linear Footage:" at bounding box center [148, 152] width 190 height 20
click at [643, 215] on icon at bounding box center [645, 219] width 8 height 8
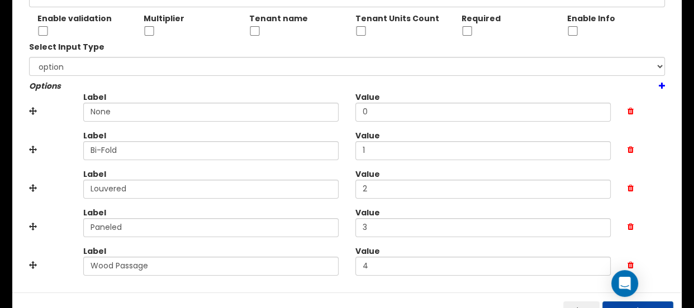
scroll to position [189, 0]
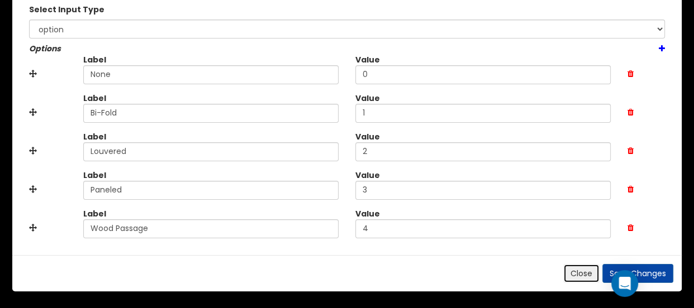
click at [581, 276] on button "Close" at bounding box center [581, 273] width 36 height 19
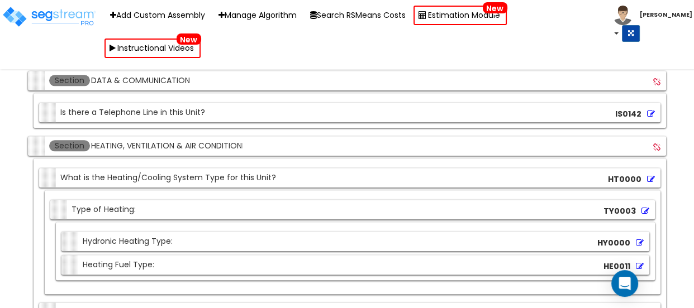
scroll to position [4975, 0]
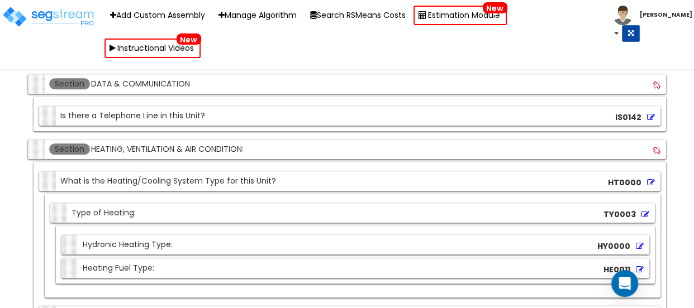
click at [647, 179] on icon at bounding box center [651, 183] width 8 height 8
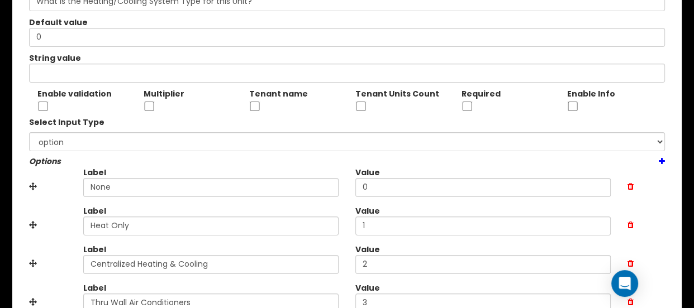
scroll to position [0, 0]
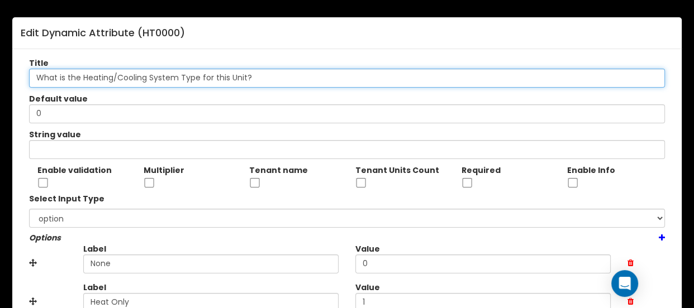
click at [135, 84] on input "What is the Heating/Cooling System Type for this Unit?" at bounding box center [347, 78] width 636 height 19
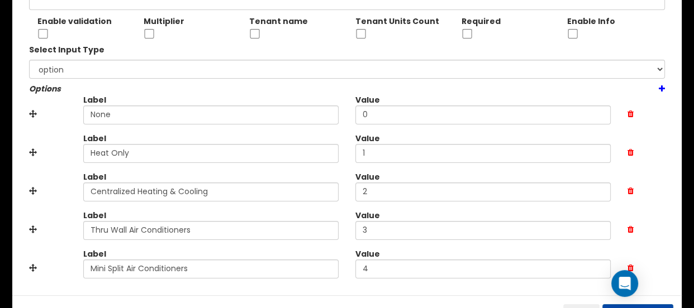
scroll to position [189, 0]
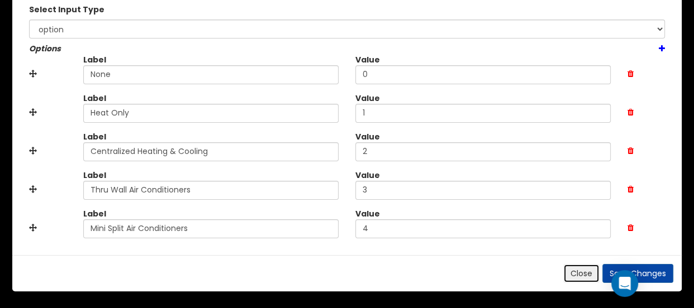
click at [574, 274] on button "Close" at bounding box center [581, 273] width 36 height 19
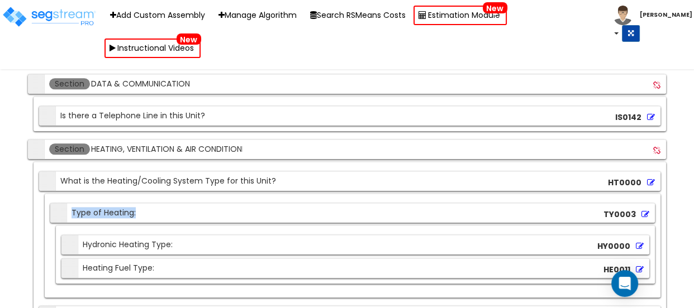
drag, startPoint x: 140, startPoint y: 203, endPoint x: 41, endPoint y: 203, distance: 99.4
click at [41, 203] on div "Section What is the Heating/Cooling System Type for this Unit? HT0000 Section T…" at bounding box center [349, 234] width 621 height 126
click at [645, 211] on icon at bounding box center [645, 215] width 8 height 8
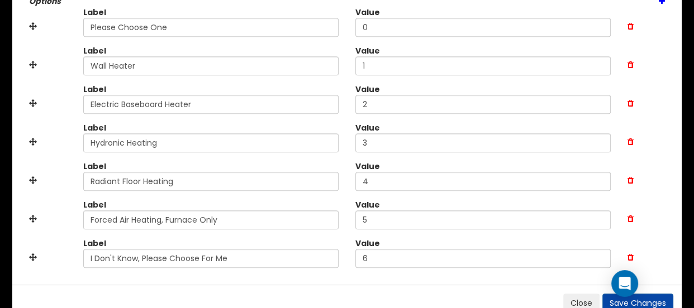
scroll to position [544, 0]
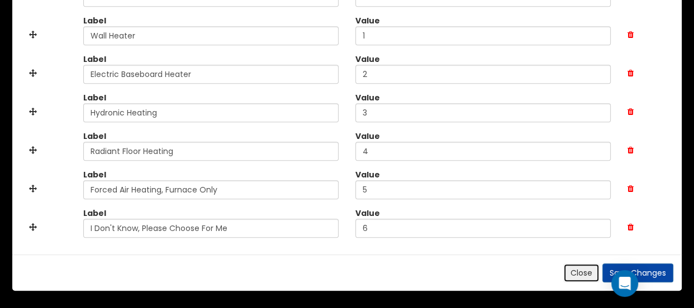
click at [577, 273] on button "Close" at bounding box center [581, 273] width 36 height 19
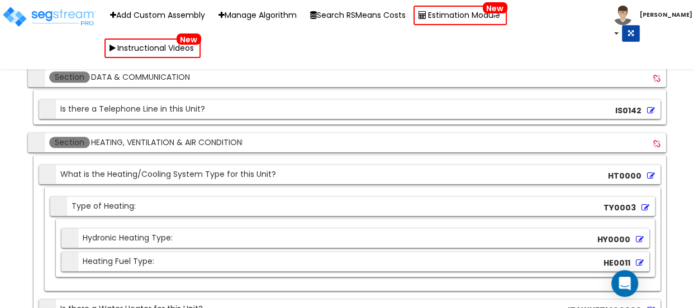
scroll to position [5025, 0]
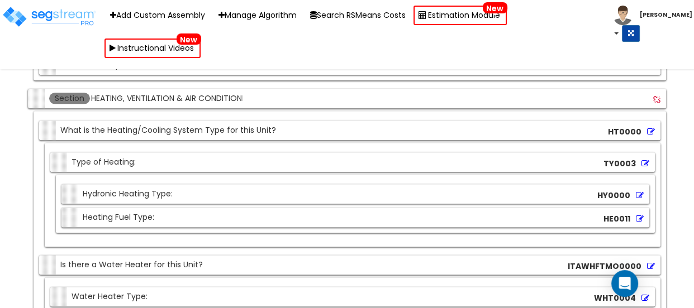
click at [641, 192] on icon at bounding box center [640, 196] width 8 height 8
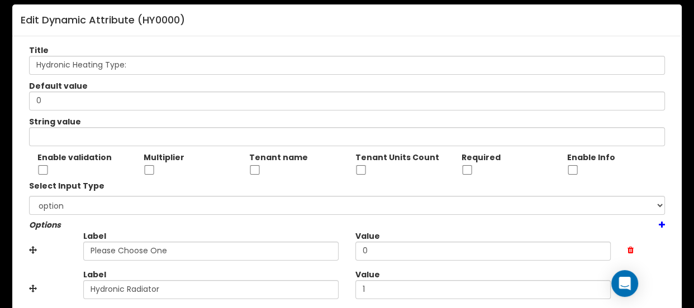
scroll to position [50, 0]
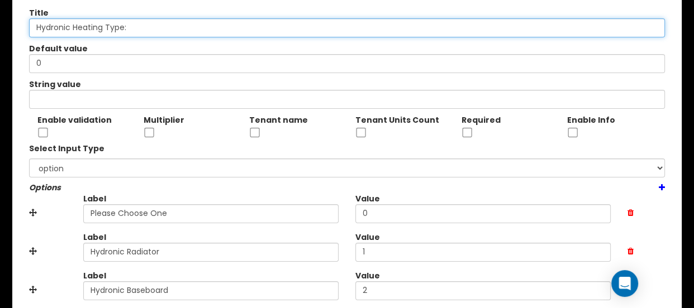
drag, startPoint x: 154, startPoint y: 28, endPoint x: -73, endPoint y: 19, distance: 226.4
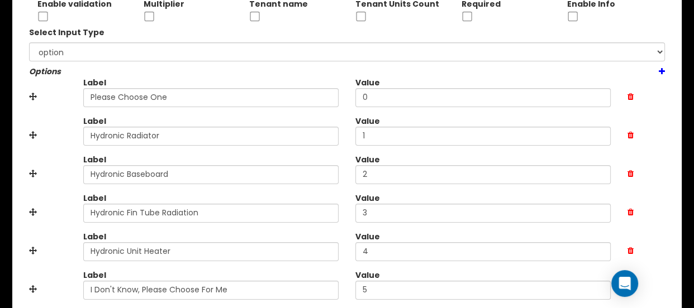
scroll to position [228, 0]
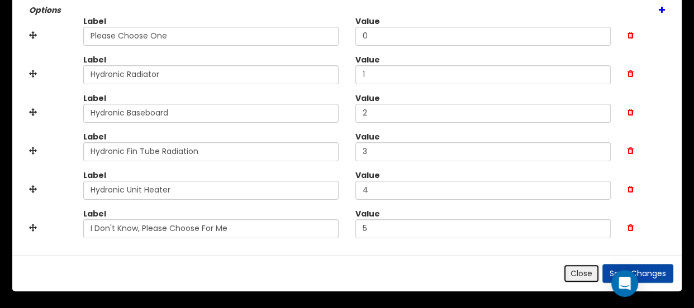
drag, startPoint x: 582, startPoint y: 271, endPoint x: 575, endPoint y: 269, distance: 7.1
click at [581, 271] on button "Close" at bounding box center [581, 273] width 36 height 19
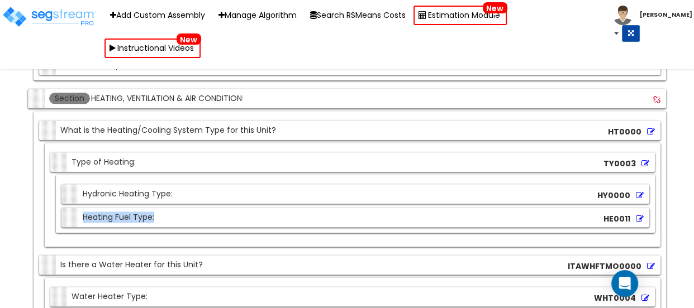
drag, startPoint x: 162, startPoint y: 206, endPoint x: 51, endPoint y: 206, distance: 111.1
click at [51, 206] on div "Section Type of Heating: TY0003 Section Hydronic Heating Type: HY0000 Section H…" at bounding box center [352, 192] width 604 height 80
click at [637, 215] on icon at bounding box center [640, 219] width 8 height 8
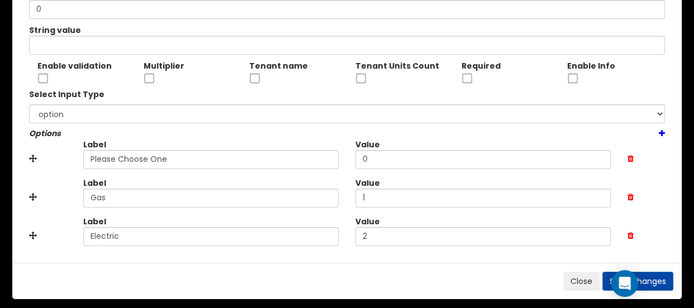
scroll to position [112, 0]
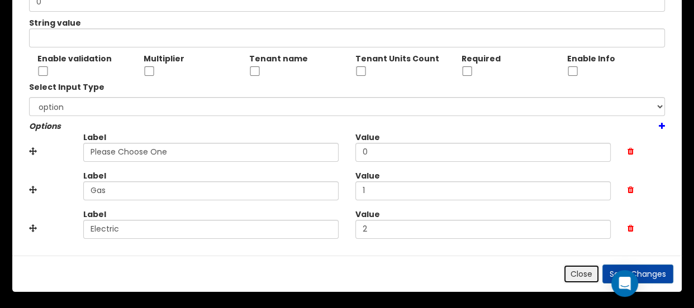
click at [577, 273] on button "Close" at bounding box center [581, 274] width 36 height 19
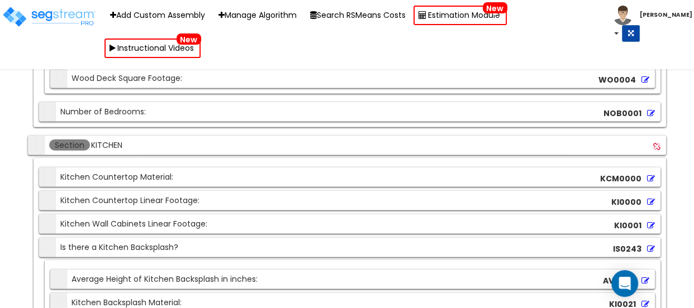
scroll to position [2741, 0]
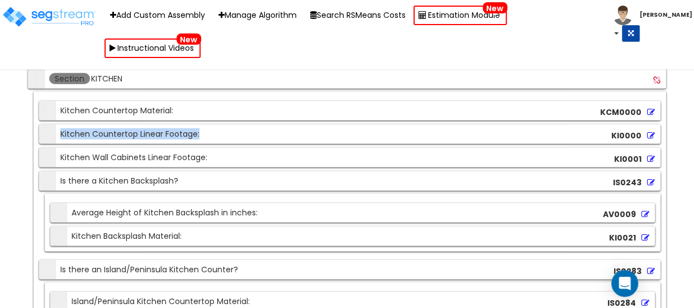
drag, startPoint x: 204, startPoint y: 120, endPoint x: 35, endPoint y: 120, distance: 169.8
click at [648, 132] on icon at bounding box center [651, 136] width 8 height 8
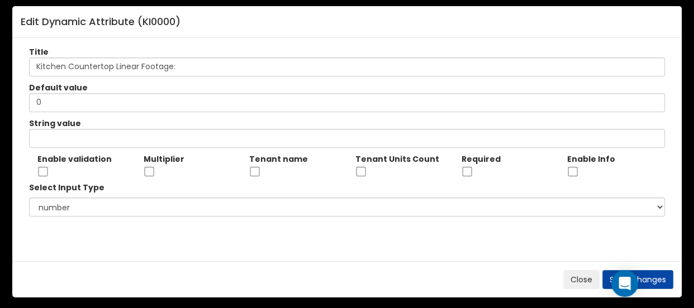
scroll to position [17, 0]
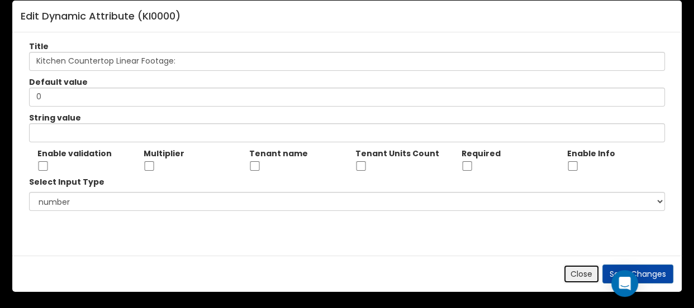
click at [589, 270] on button "Close" at bounding box center [581, 274] width 36 height 19
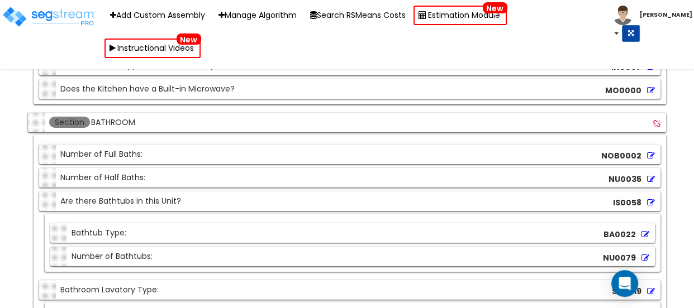
scroll to position [3350, 0]
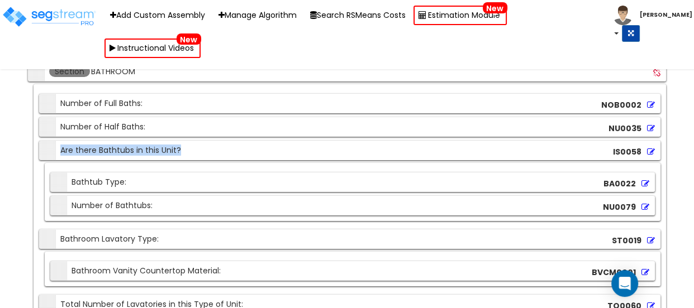
drag, startPoint x: 128, startPoint y: 137, endPoint x: -12, endPoint y: 141, distance: 139.7
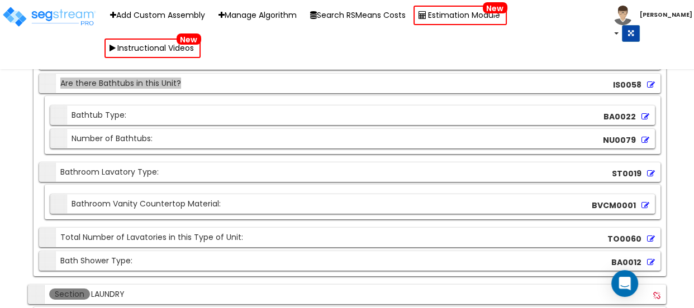
scroll to position [3401, 0]
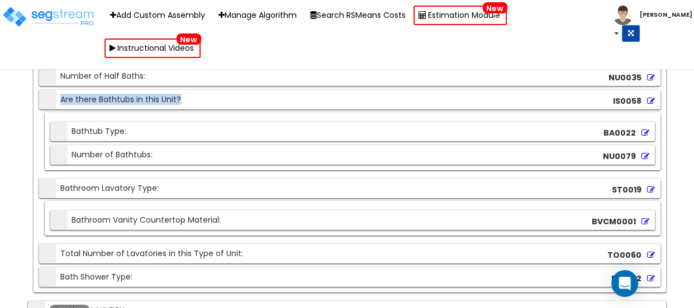
click at [120, 124] on div "Section Bathtub Type:" at bounding box center [89, 132] width 73 height 20
click at [112, 122] on div "Section Bathtub Type:" at bounding box center [89, 132] width 73 height 20
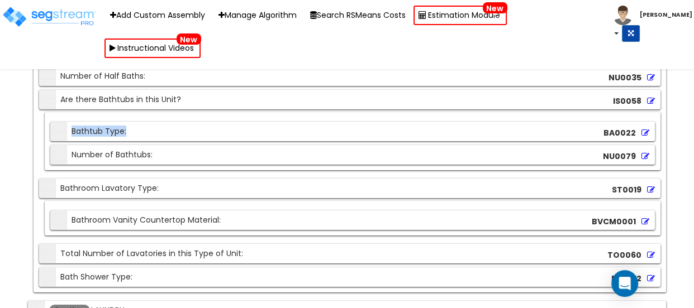
click at [644, 129] on icon at bounding box center [645, 133] width 8 height 8
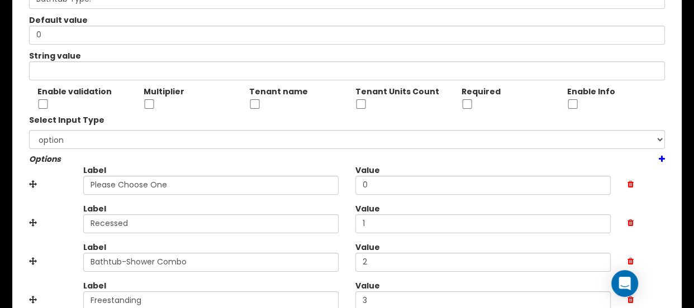
scroll to position [151, 0]
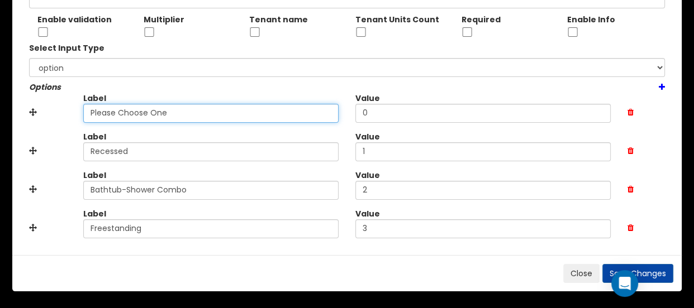
click at [126, 120] on input "Please Choose One" at bounding box center [210, 113] width 255 height 19
click at [135, 110] on input "Please Choose One" at bounding box center [210, 113] width 255 height 19
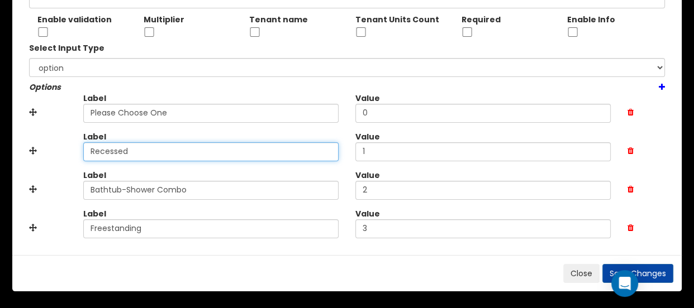
drag, startPoint x: 99, startPoint y: 152, endPoint x: 15, endPoint y: 151, distance: 84.3
click at [15, 151] on div "Title Bathtub Type: Default value 0 String value Enable validation Multiplier T…" at bounding box center [346, 76] width 669 height 357
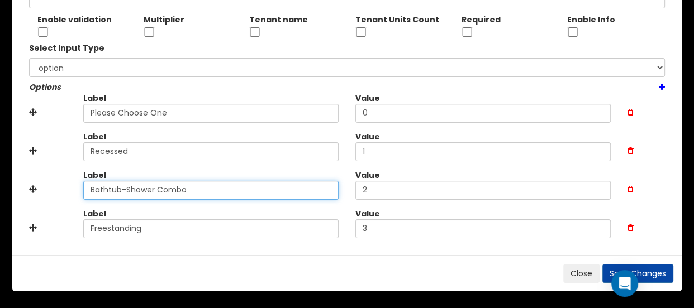
drag, startPoint x: -52, startPoint y: 189, endPoint x: -64, endPoint y: 190, distance: 11.7
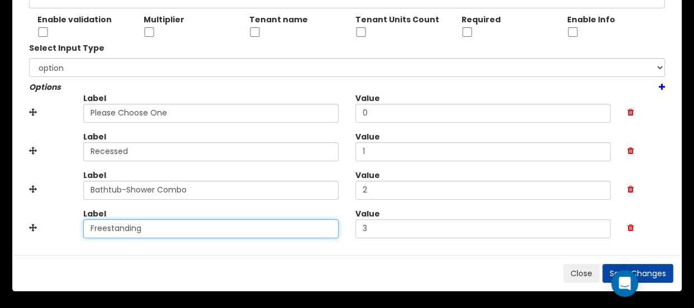
drag, startPoint x: 91, startPoint y: 223, endPoint x: 68, endPoint y: 224, distance: 23.5
click at [77, 223] on div "Label Freestanding" at bounding box center [211, 223] width 272 height 30
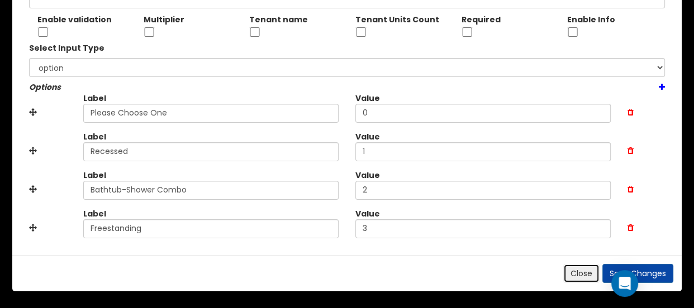
drag, startPoint x: 575, startPoint y: 273, endPoint x: 560, endPoint y: 268, distance: 16.1
click at [575, 273] on button "Close" at bounding box center [581, 273] width 36 height 19
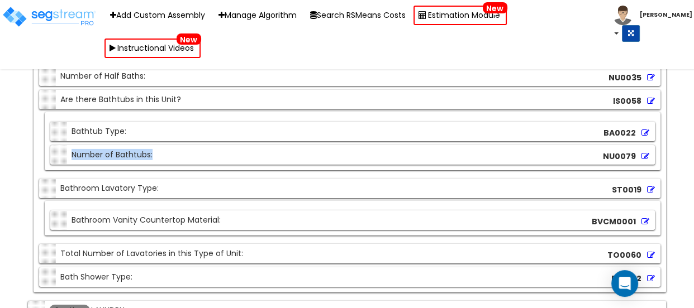
drag, startPoint x: 176, startPoint y: 140, endPoint x: 52, endPoint y: 140, distance: 124.5
click at [52, 145] on div "Section Number of Bathtubs: NU0079" at bounding box center [352, 155] width 604 height 20
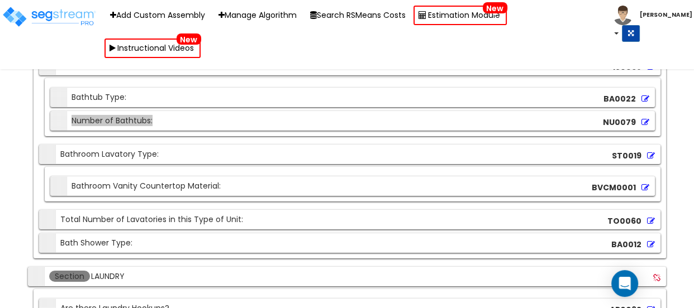
scroll to position [3452, 0]
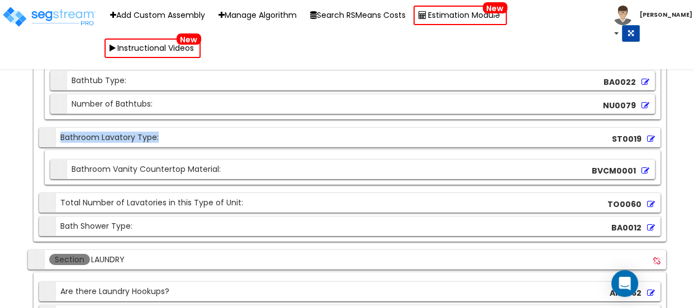
drag, startPoint x: 179, startPoint y: 128, endPoint x: -17, endPoint y: 122, distance: 196.1
click at [645, 167] on icon at bounding box center [645, 171] width 8 height 8
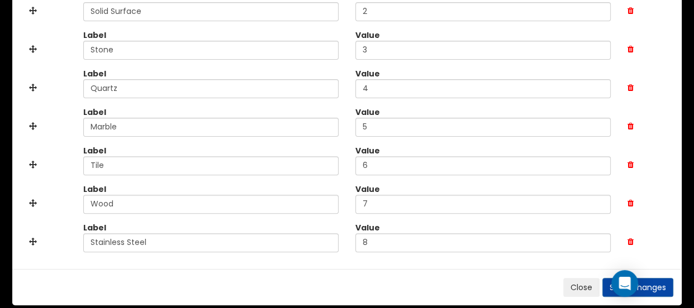
scroll to position [343, 0]
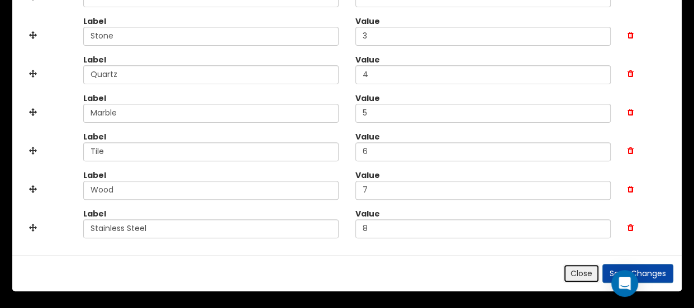
click at [579, 274] on button "Close" at bounding box center [581, 273] width 36 height 19
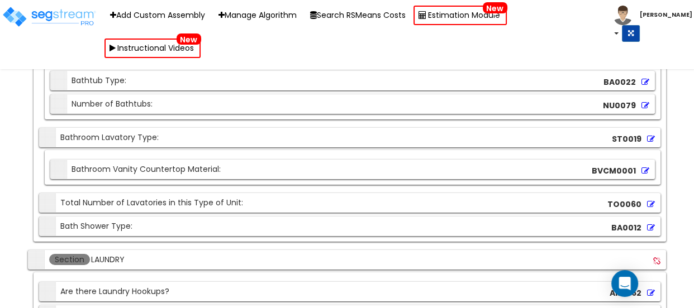
click at [650, 135] on icon at bounding box center [651, 139] width 8 height 8
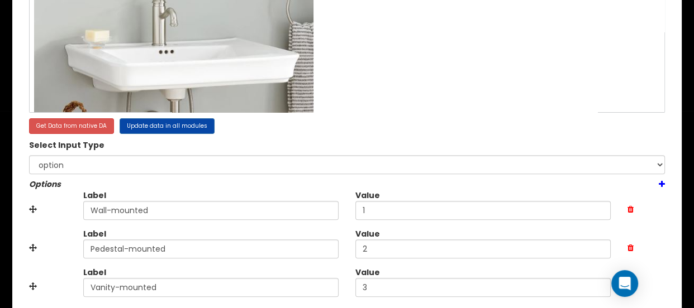
scroll to position [187, 0]
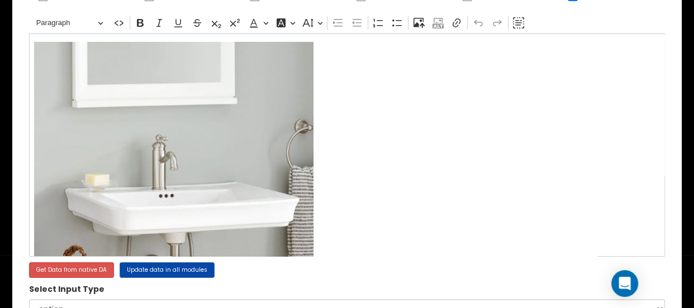
click at [416, 145] on p "⁠⁠⁠⁠⁠⁠⁠" at bounding box center [346, 198] width 625 height 312
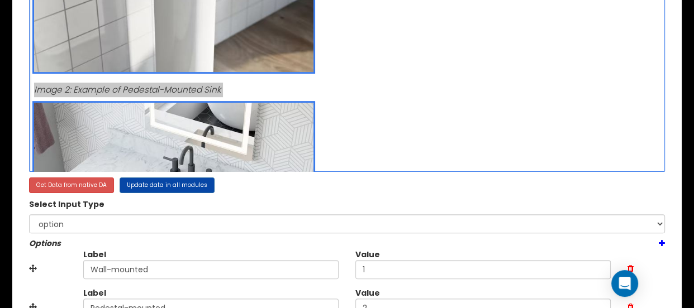
scroll to position [390, 0]
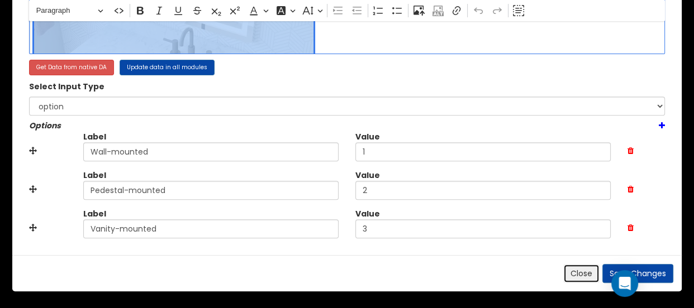
click at [583, 271] on button "Close" at bounding box center [581, 273] width 36 height 19
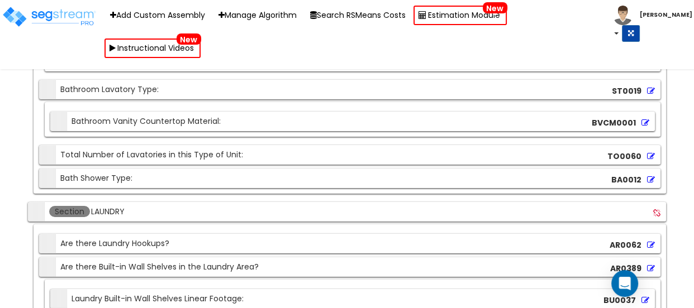
scroll to position [3502, 0]
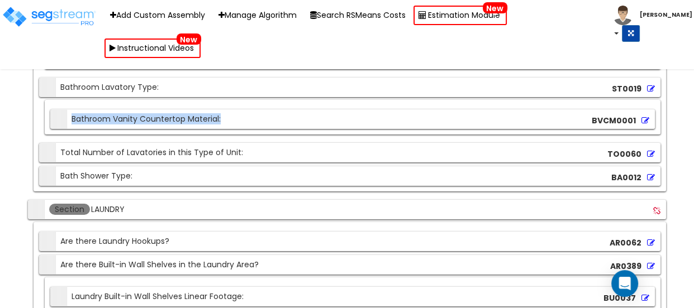
drag, startPoint x: 232, startPoint y: 108, endPoint x: 34, endPoint y: 104, distance: 198.3
click at [34, 104] on div "Section Number of Full Baths: NOB0002 Section Number of Half Baths: NU0035 Sect…" at bounding box center [350, 61] width 632 height 259
click at [642, 117] on icon at bounding box center [645, 121] width 8 height 8
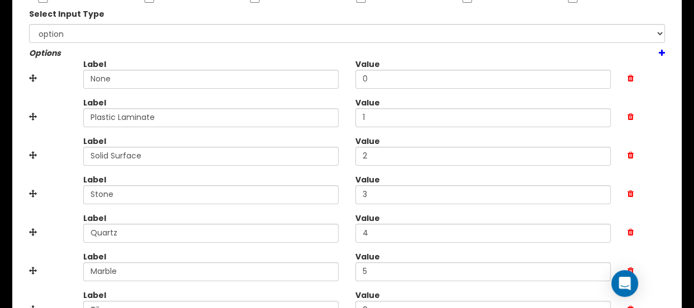
scroll to position [203, 0]
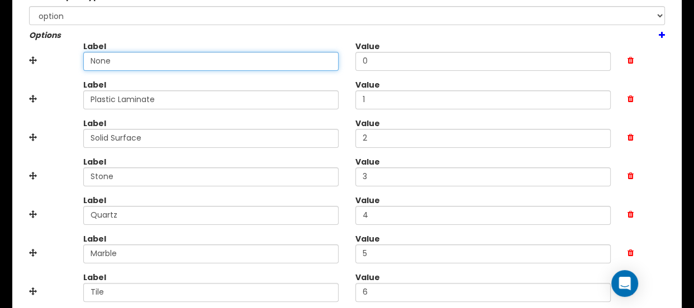
drag, startPoint x: 61, startPoint y: 58, endPoint x: 41, endPoint y: 58, distance: 19.5
click at [41, 58] on div "Label None Value 0" at bounding box center [347, 60] width 652 height 39
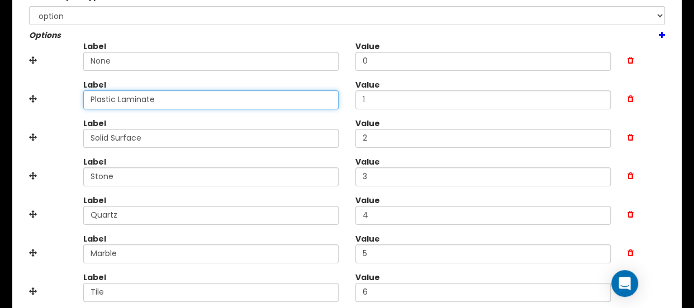
click at [13, 93] on div "Title Bathroom Vanity Countertop Material: Default value 0 String value Enable …" at bounding box center [346, 121] width 669 height 550
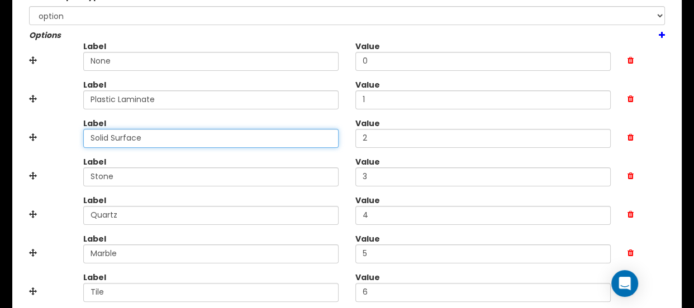
drag, startPoint x: 165, startPoint y: 141, endPoint x: 3, endPoint y: 140, distance: 162.0
click at [4, 140] on div "Edit Dynamic Attribute ( BVCM0001 ) Title Bathroom Vanity Countertop Material: …" at bounding box center [347, 154] width 694 height 308
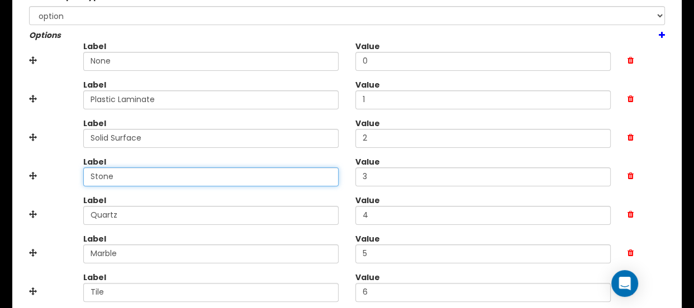
drag, startPoint x: 141, startPoint y: 174, endPoint x: 9, endPoint y: 174, distance: 131.8
click at [13, 174] on div "Title Bathroom Vanity Countertop Material: Default value 0 String value Enable …" at bounding box center [346, 121] width 669 height 550
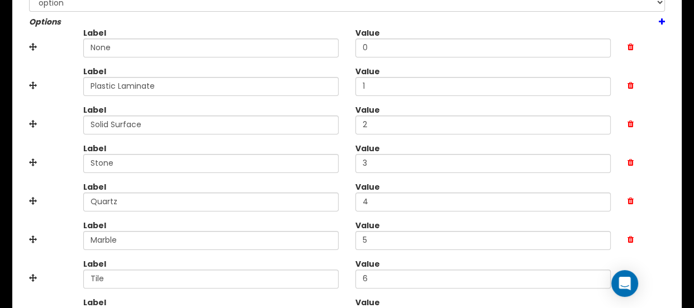
scroll to position [254, 0]
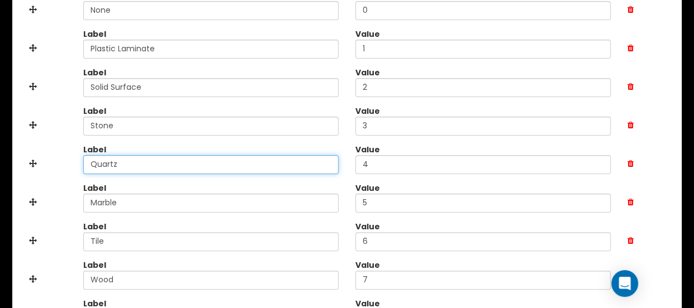
drag, startPoint x: 101, startPoint y: 162, endPoint x: 35, endPoint y: 160, distance: 65.9
click at [36, 160] on div "Label Quartz Value 4" at bounding box center [347, 163] width 652 height 39
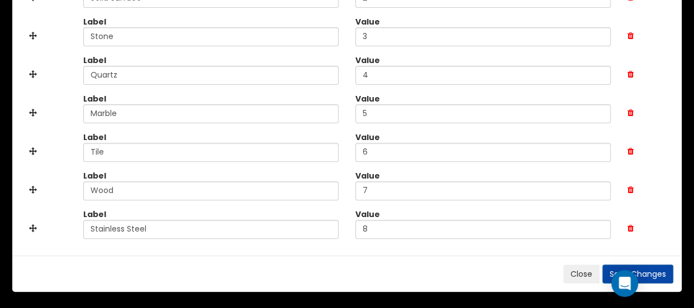
scroll to position [343, 0]
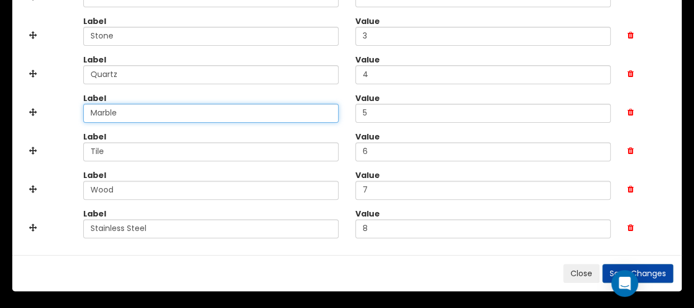
drag, startPoint x: 130, startPoint y: 117, endPoint x: 48, endPoint y: 114, distance: 82.1
click at [48, 114] on div "Label Marble Value 5" at bounding box center [347, 112] width 652 height 39
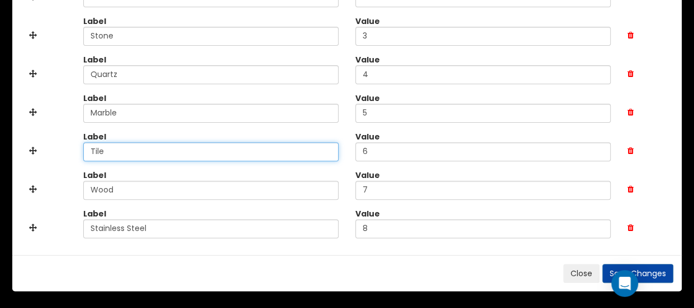
drag, startPoint x: 132, startPoint y: 151, endPoint x: 1, endPoint y: 151, distance: 131.2
click at [22, 151] on div "Label Tile Value 6" at bounding box center [347, 150] width 652 height 39
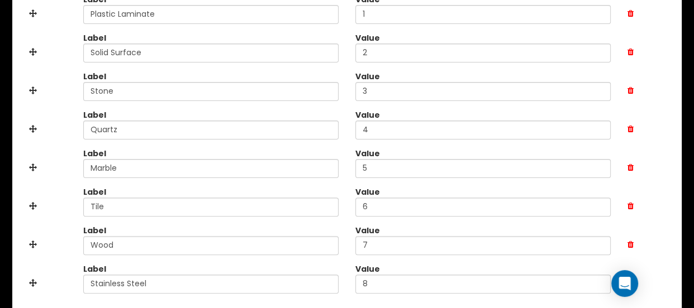
scroll to position [242, 0]
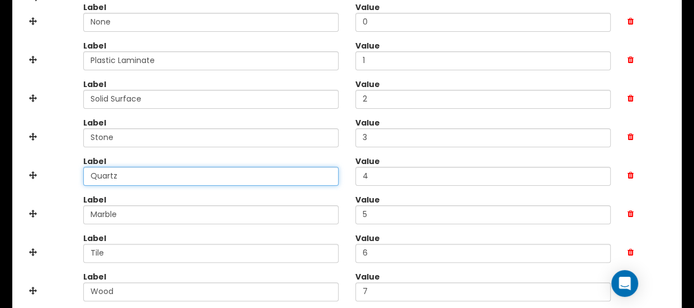
drag, startPoint x: 28, startPoint y: 175, endPoint x: 3, endPoint y: 176, distance: 24.6
click at [6, 175] on div "Edit Dynamic Attribute ( BVCM0001 ) Title Bathroom Vanity Countertop Material: …" at bounding box center [347, 154] width 694 height 308
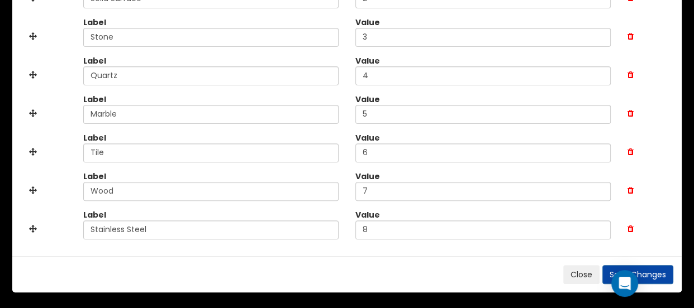
scroll to position [343, 0]
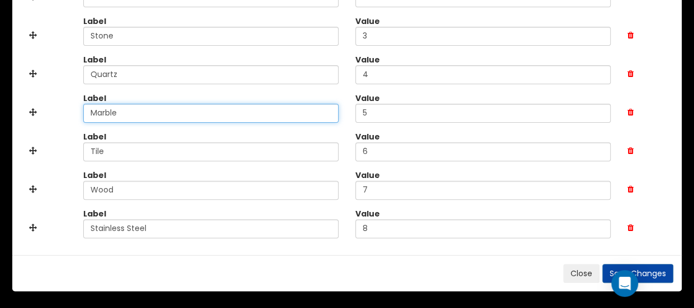
drag, startPoint x: 93, startPoint y: 112, endPoint x: 41, endPoint y: 108, distance: 51.5
click at [44, 108] on div "Label Marble Value 5" at bounding box center [347, 112] width 652 height 39
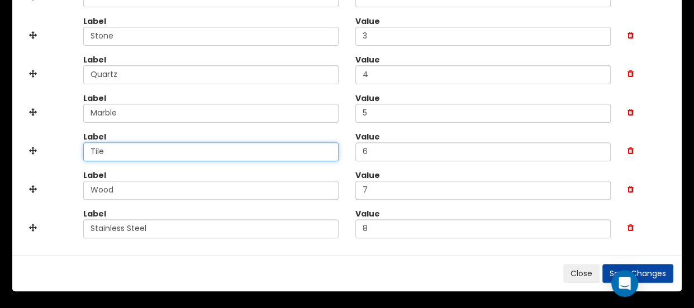
click at [48, 147] on div "Label Tile Value 6" at bounding box center [347, 150] width 652 height 39
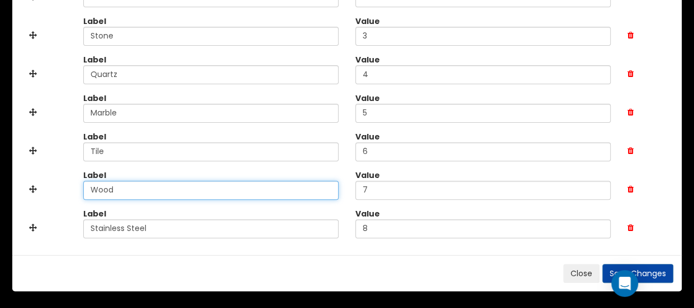
drag, startPoint x: 130, startPoint y: 196, endPoint x: 9, endPoint y: 191, distance: 120.7
click at [10, 191] on div "Edit Dynamic Attribute ( BVCM0001 ) Title Bathroom Vanity Countertop Material: …" at bounding box center [347, 154] width 694 height 308
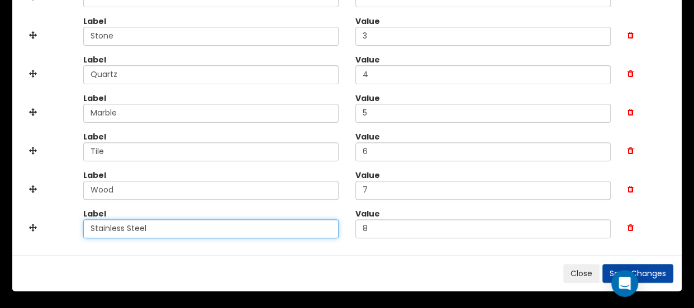
drag, startPoint x: 186, startPoint y: 228, endPoint x: 4, endPoint y: 221, distance: 181.6
click at [4, 221] on div "Edit Dynamic Attribute ( BVCM0001 ) Title Bathroom Vanity Countertop Material: …" at bounding box center [347, 154] width 694 height 308
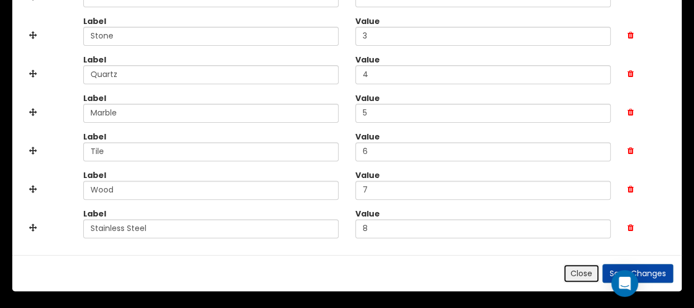
click at [574, 269] on button "Close" at bounding box center [581, 273] width 36 height 19
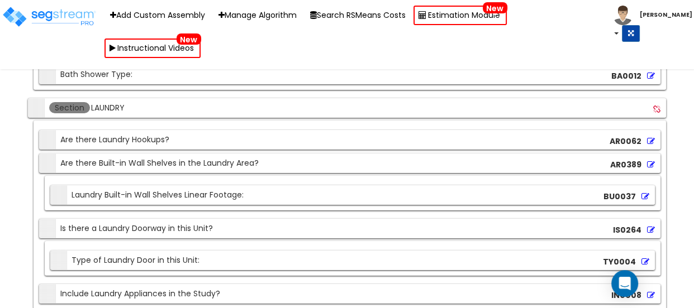
scroll to position [3553, 0]
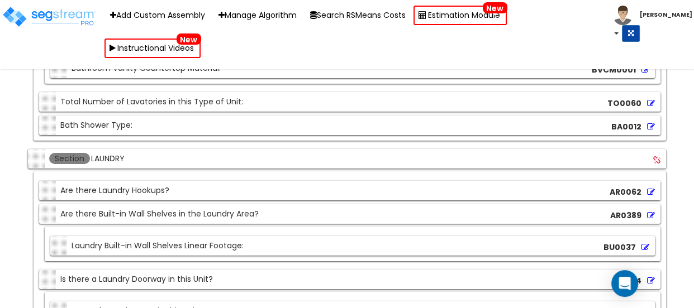
click at [650, 99] on icon at bounding box center [651, 103] width 8 height 8
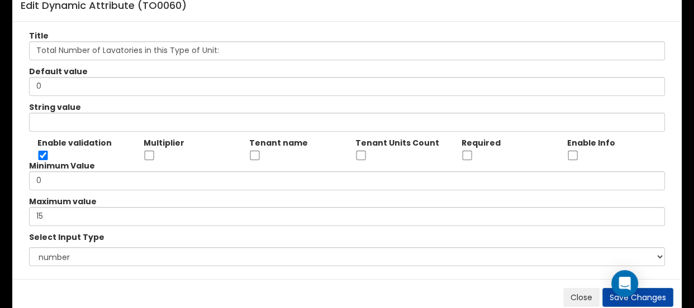
scroll to position [51, 0]
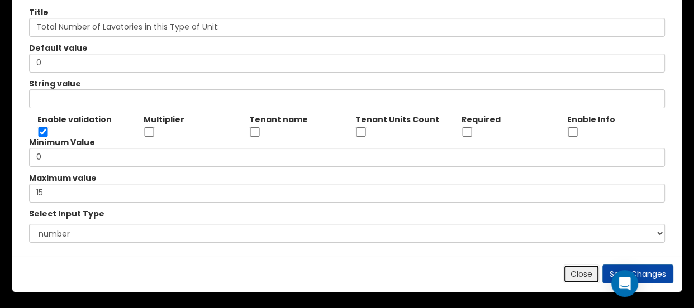
click at [576, 268] on button "Close" at bounding box center [581, 274] width 36 height 19
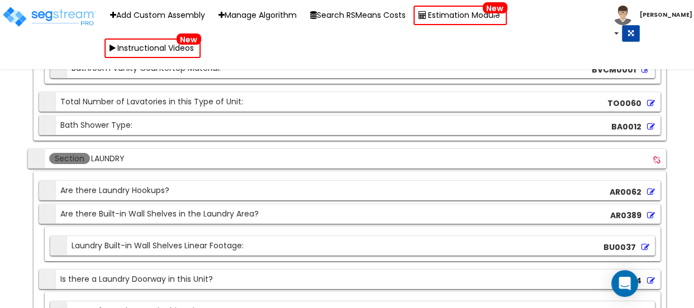
click at [649, 123] on icon at bounding box center [651, 127] width 8 height 8
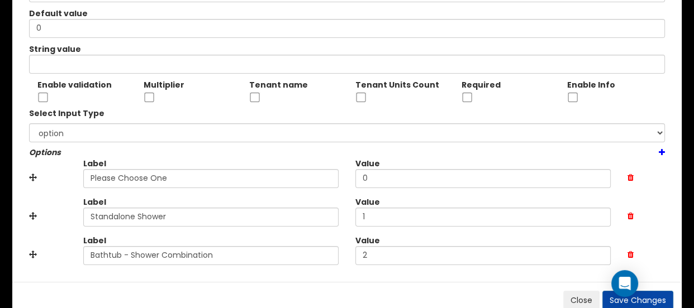
scroll to position [0, 0]
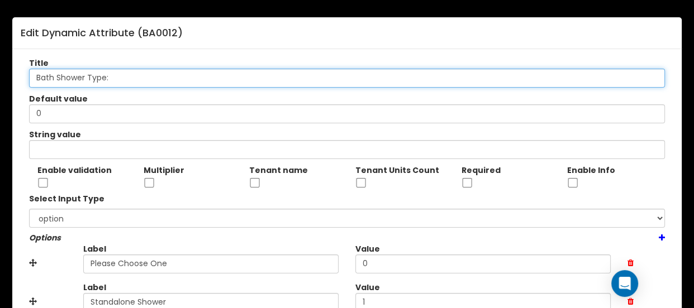
drag, startPoint x: 103, startPoint y: 78, endPoint x: -46, endPoint y: 73, distance: 148.6
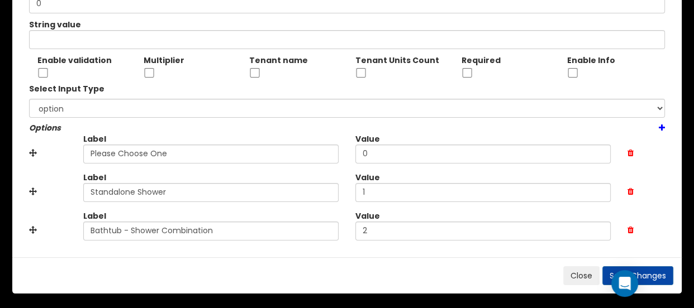
scroll to position [112, 0]
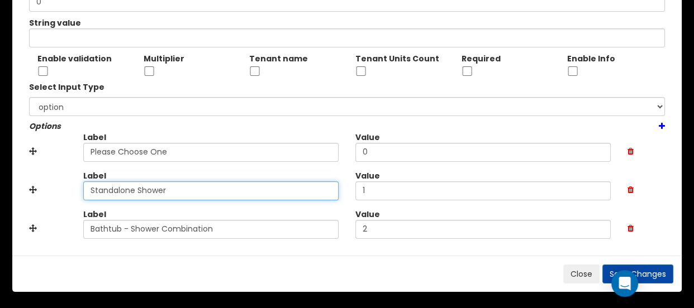
drag, startPoint x: 34, startPoint y: 184, endPoint x: -39, endPoint y: 184, distance: 72.6
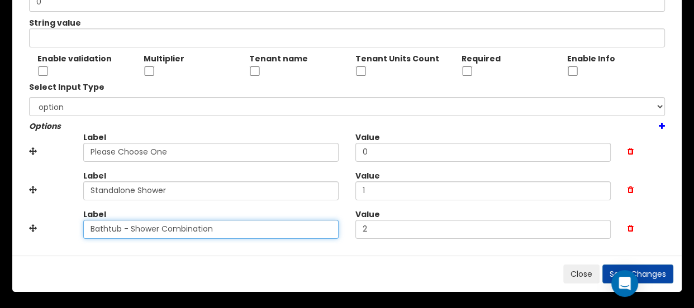
drag, startPoint x: 28, startPoint y: 224, endPoint x: -35, endPoint y: 224, distance: 62.6
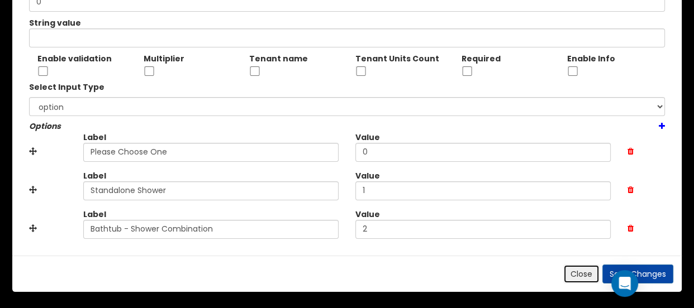
drag, startPoint x: 588, startPoint y: 270, endPoint x: 576, endPoint y: 268, distance: 12.1
click at [588, 270] on button "Close" at bounding box center [581, 274] width 36 height 19
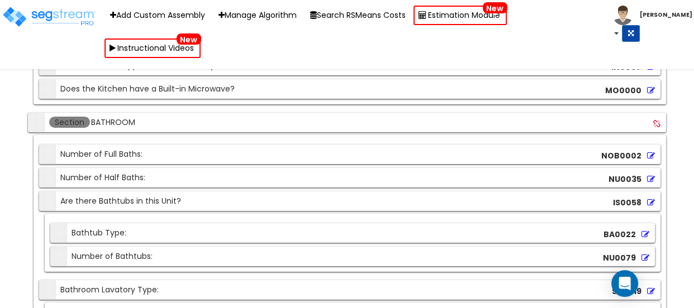
scroll to position [2554, 0]
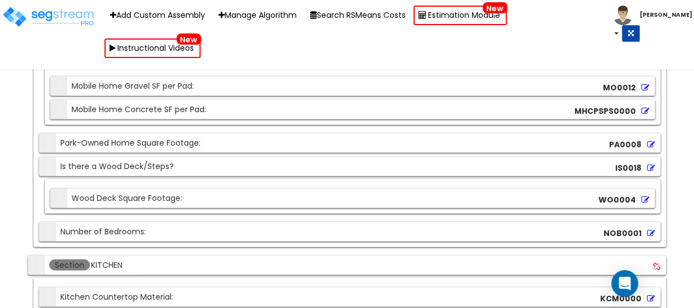
click at [642, 196] on icon at bounding box center [645, 200] width 8 height 8
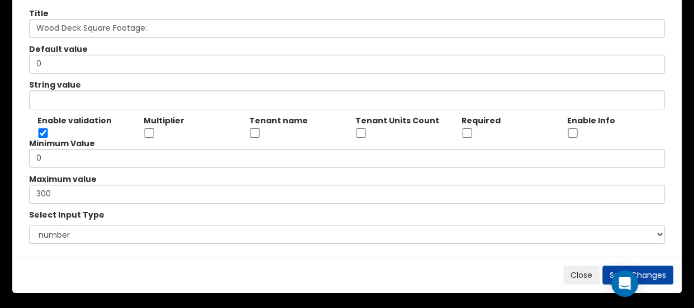
scroll to position [51, 0]
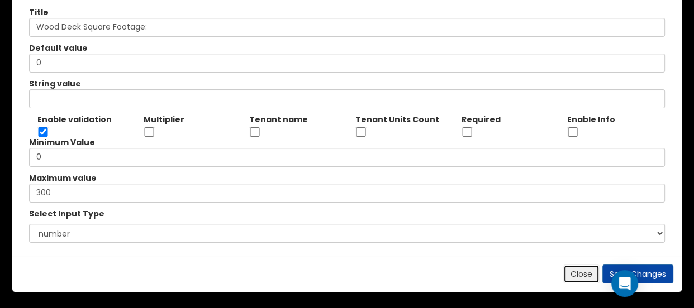
click at [578, 272] on button "Close" at bounding box center [581, 274] width 36 height 19
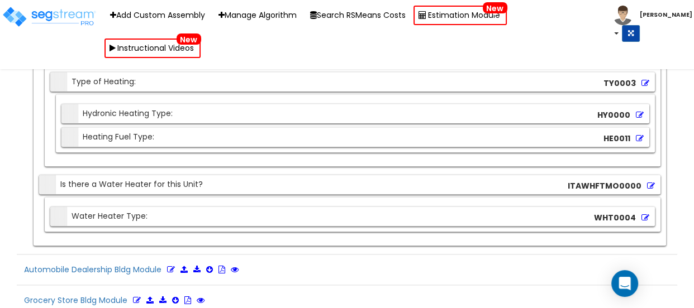
scroll to position [5093, 0]
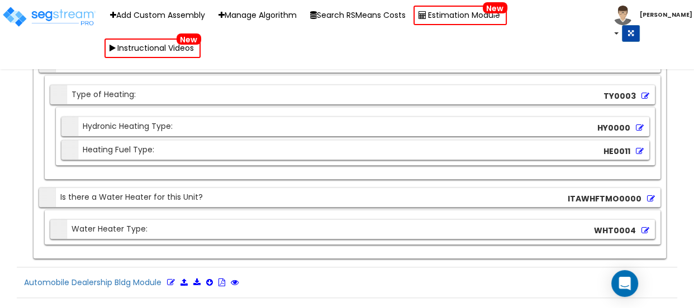
click at [642, 227] on icon at bounding box center [645, 231] width 8 height 8
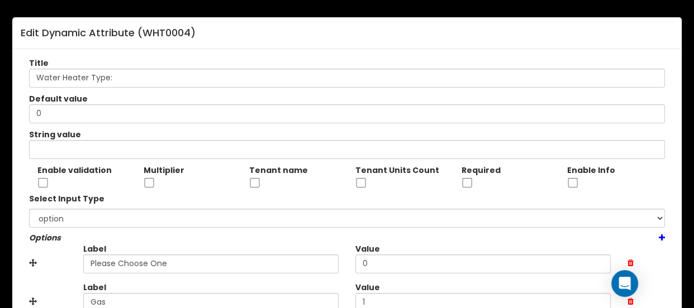
scroll to position [112, 0]
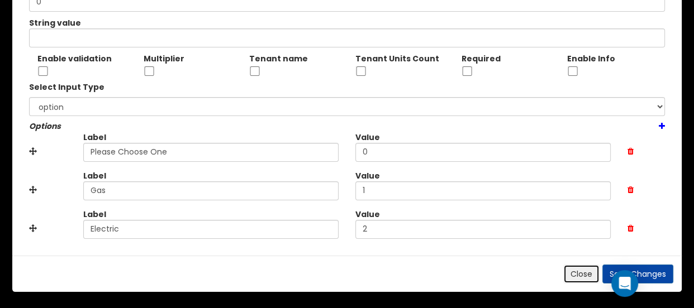
click at [584, 272] on button "Close" at bounding box center [581, 274] width 36 height 19
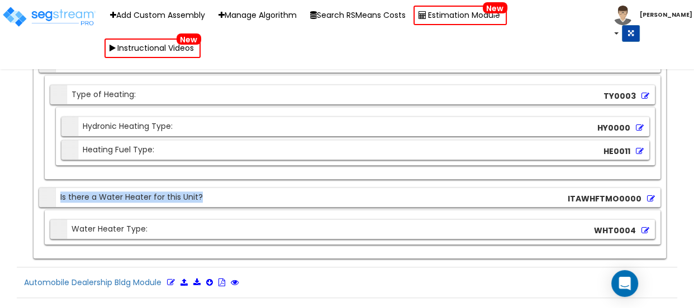
drag, startPoint x: 141, startPoint y: 180, endPoint x: 17, endPoint y: 176, distance: 124.0
click at [652, 195] on icon at bounding box center [651, 199] width 8 height 8
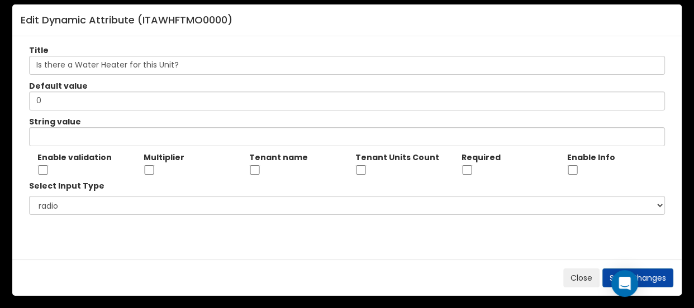
scroll to position [17, 0]
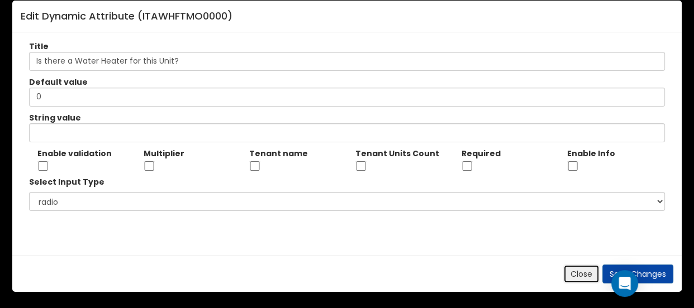
click at [574, 269] on button "Close" at bounding box center [581, 274] width 36 height 19
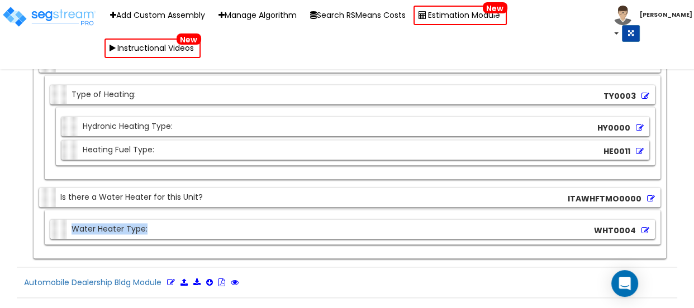
drag, startPoint x: 149, startPoint y: 211, endPoint x: 69, endPoint y: 218, distance: 79.6
click at [69, 219] on div "Section Water Heater Type: WHT0004" at bounding box center [352, 229] width 604 height 20
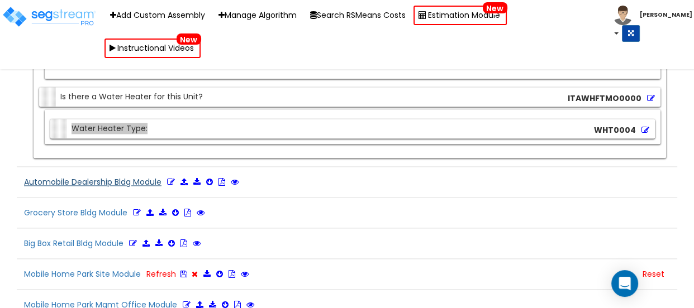
scroll to position [5194, 0]
click at [155, 118] on div "Section Water Heater Type: WHT0004" at bounding box center [352, 128] width 604 height 20
drag, startPoint x: 157, startPoint y: 113, endPoint x: -35, endPoint y: 106, distance: 191.7
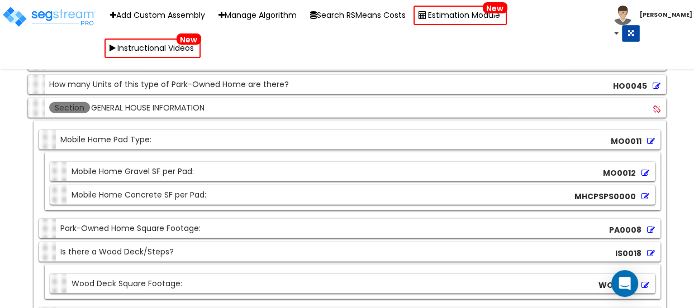
scroll to position [2452, 0]
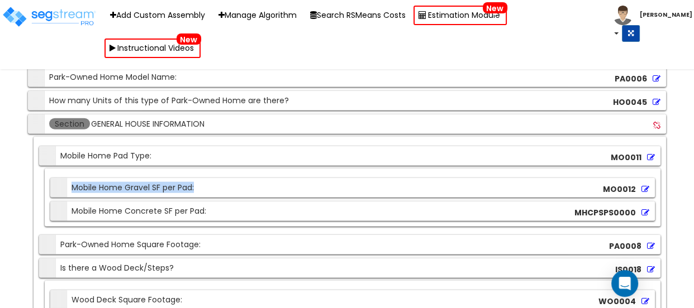
drag, startPoint x: 199, startPoint y: 170, endPoint x: 31, endPoint y: 168, distance: 168.1
click at [31, 169] on div "Section GENERAL HOUSE INFORMATION Section Mobile Home Pad Type: MO0011 Section …" at bounding box center [347, 231] width 638 height 235
click at [645, 185] on icon at bounding box center [645, 189] width 8 height 8
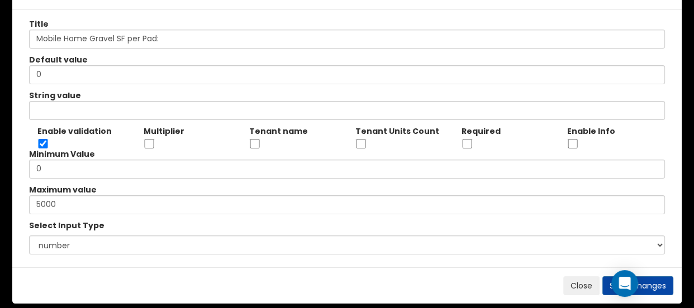
scroll to position [51, 0]
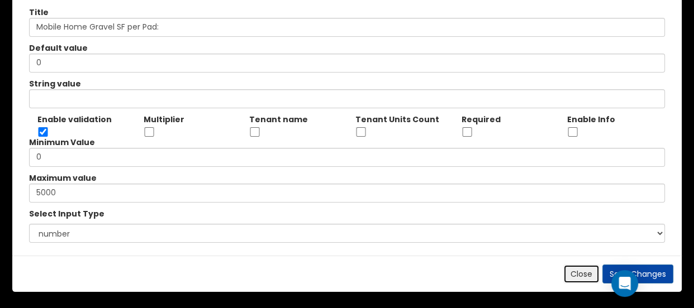
drag, startPoint x: 581, startPoint y: 268, endPoint x: 268, endPoint y: 187, distance: 323.6
click at [575, 268] on button "Close" at bounding box center [581, 274] width 36 height 19
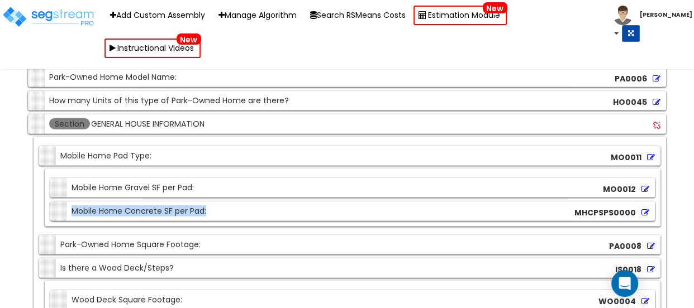
drag, startPoint x: 218, startPoint y: 197, endPoint x: 20, endPoint y: 195, distance: 198.8
click at [646, 209] on icon at bounding box center [645, 213] width 8 height 8
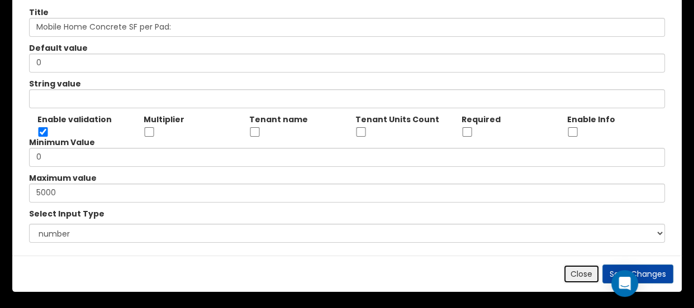
drag, startPoint x: 576, startPoint y: 272, endPoint x: 562, endPoint y: 256, distance: 21.8
click at [576, 271] on button "Close" at bounding box center [581, 274] width 36 height 19
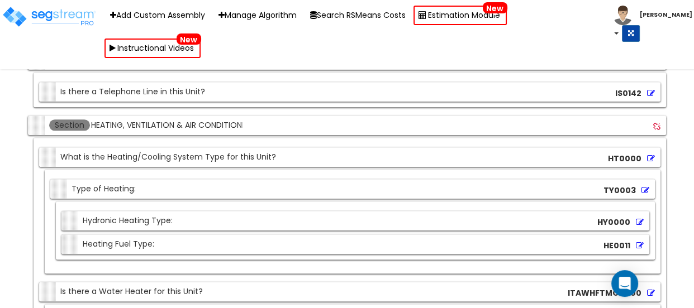
scroll to position [5100, 0]
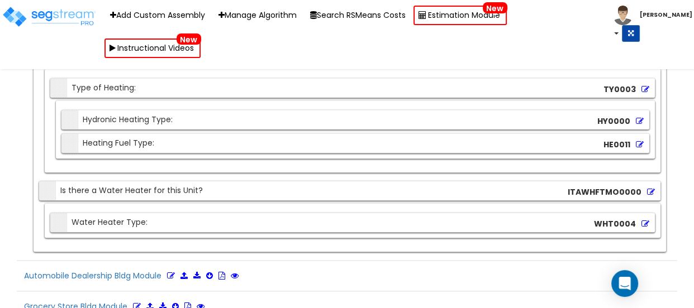
click at [430, 41] on div "Add Custom Assembly Manage Algorithm Search RSMeans Costs Estimation Module New…" at bounding box center [341, 29] width 474 height 58
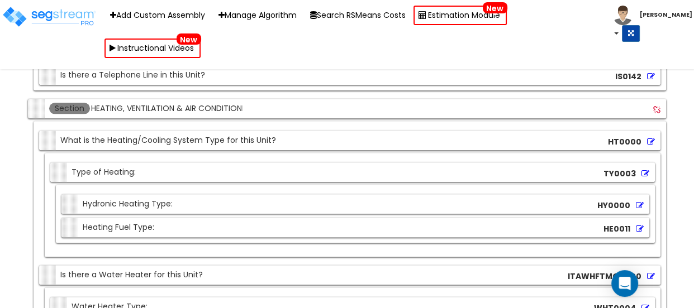
scroll to position [4999, 0]
